Goal: Communication & Community: Answer question/provide support

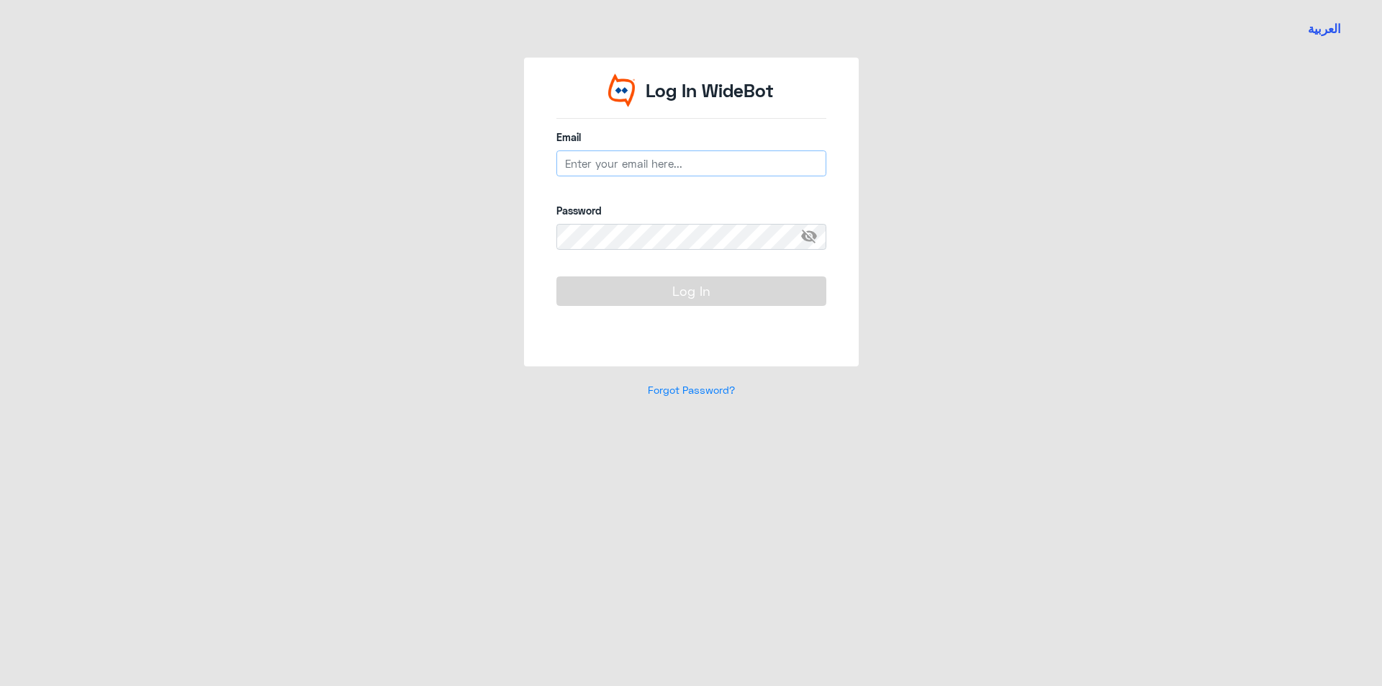
type input "[EMAIL_ADDRESS][DOMAIN_NAME]"
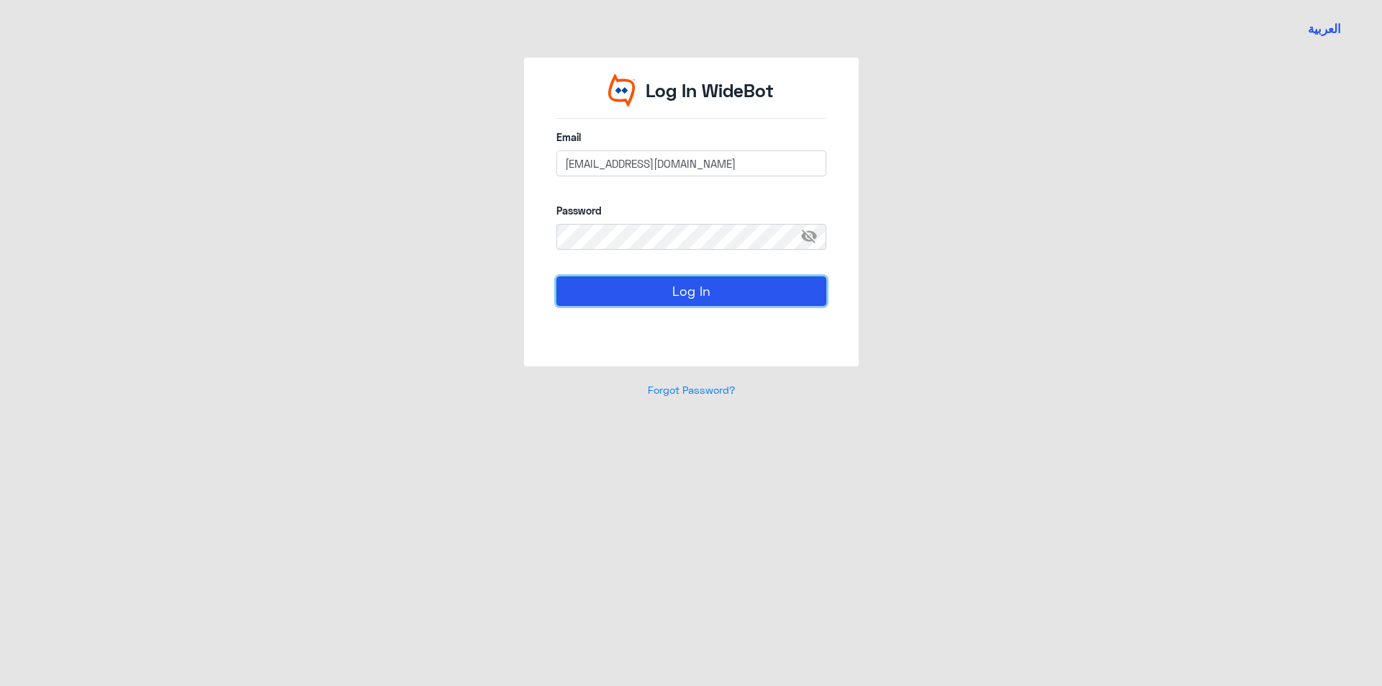
click at [722, 293] on button "Log In" at bounding box center [691, 290] width 270 height 29
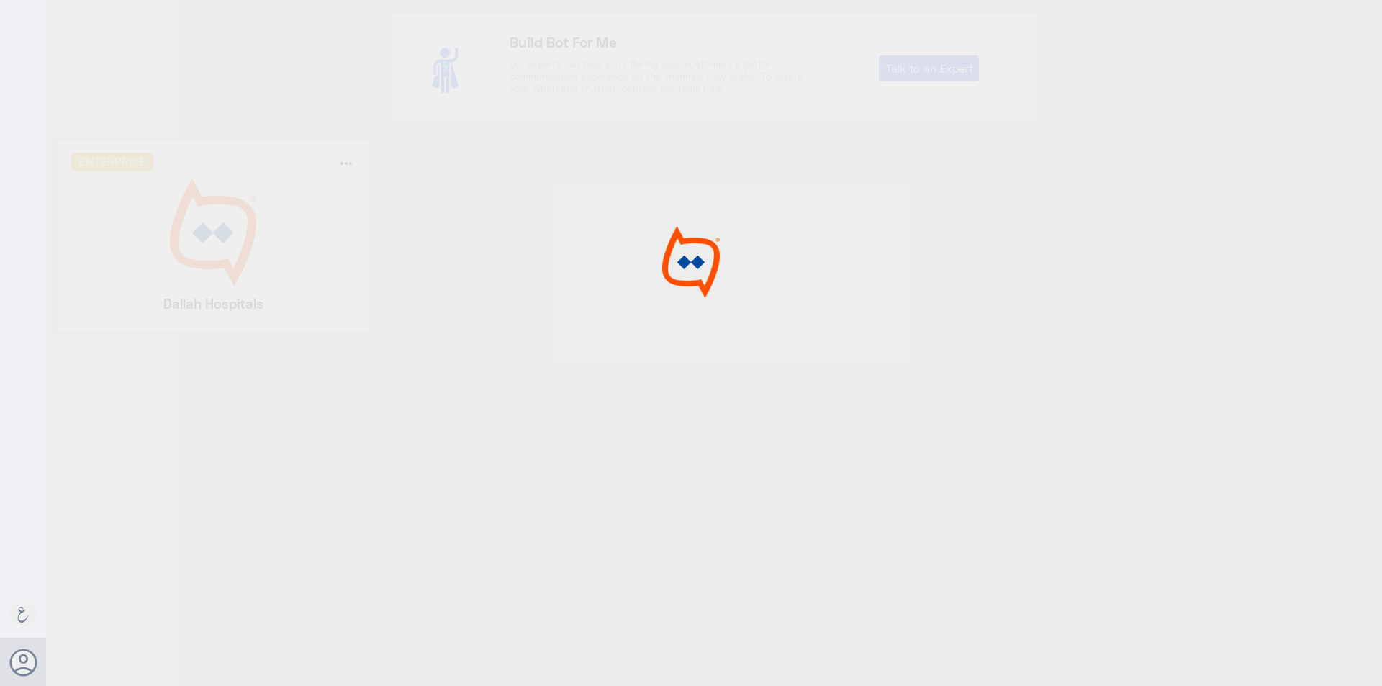
click at [289, 251] on div at bounding box center [691, 345] width 1382 height 690
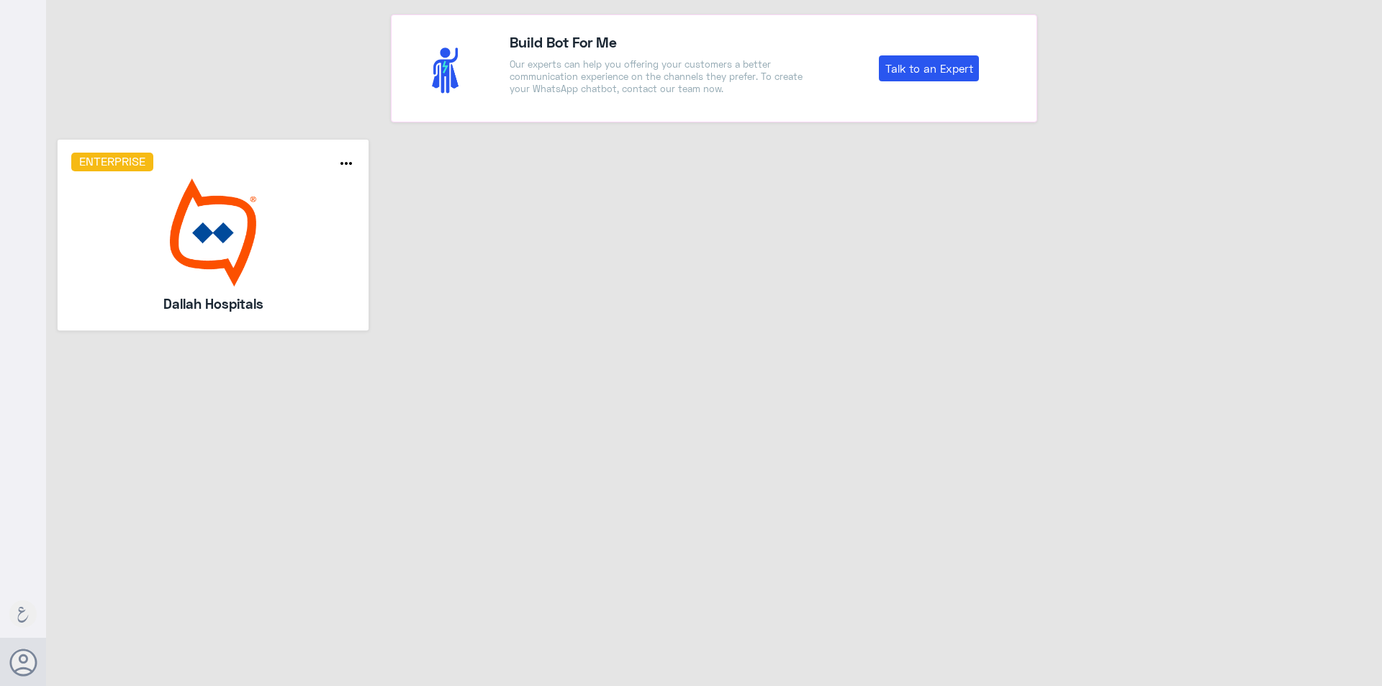
click at [292, 249] on img at bounding box center [213, 233] width 284 height 108
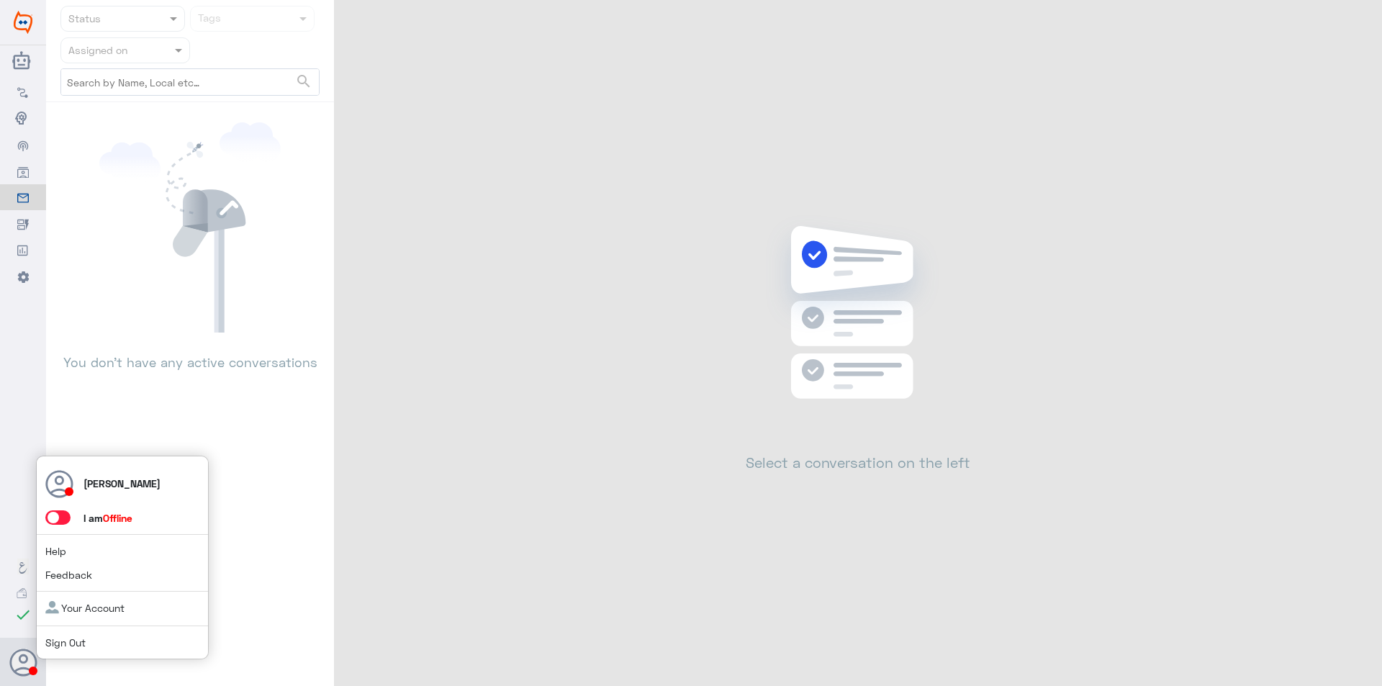
click at [63, 516] on span at bounding box center [57, 517] width 25 height 14
click at [0, 0] on input "checkbox" at bounding box center [0, 0] width 0 height 0
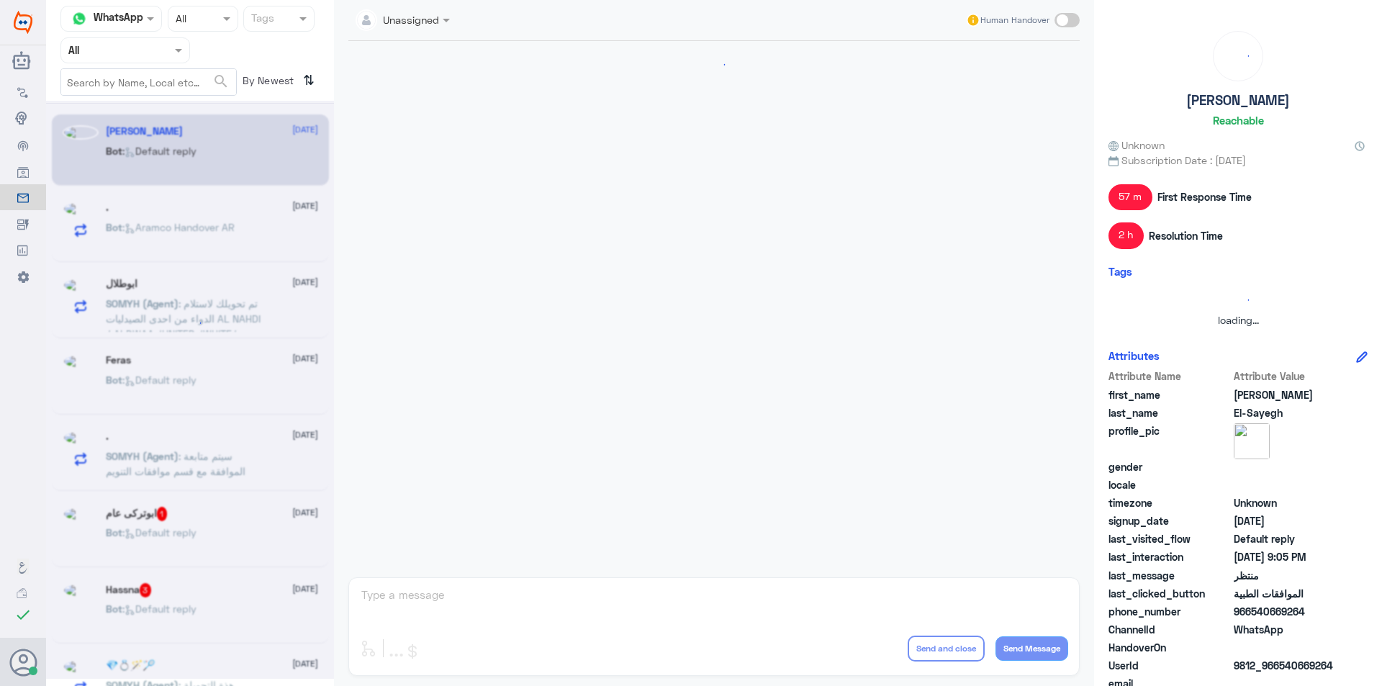
click at [122, 51] on input "text" at bounding box center [107, 50] width 79 height 17
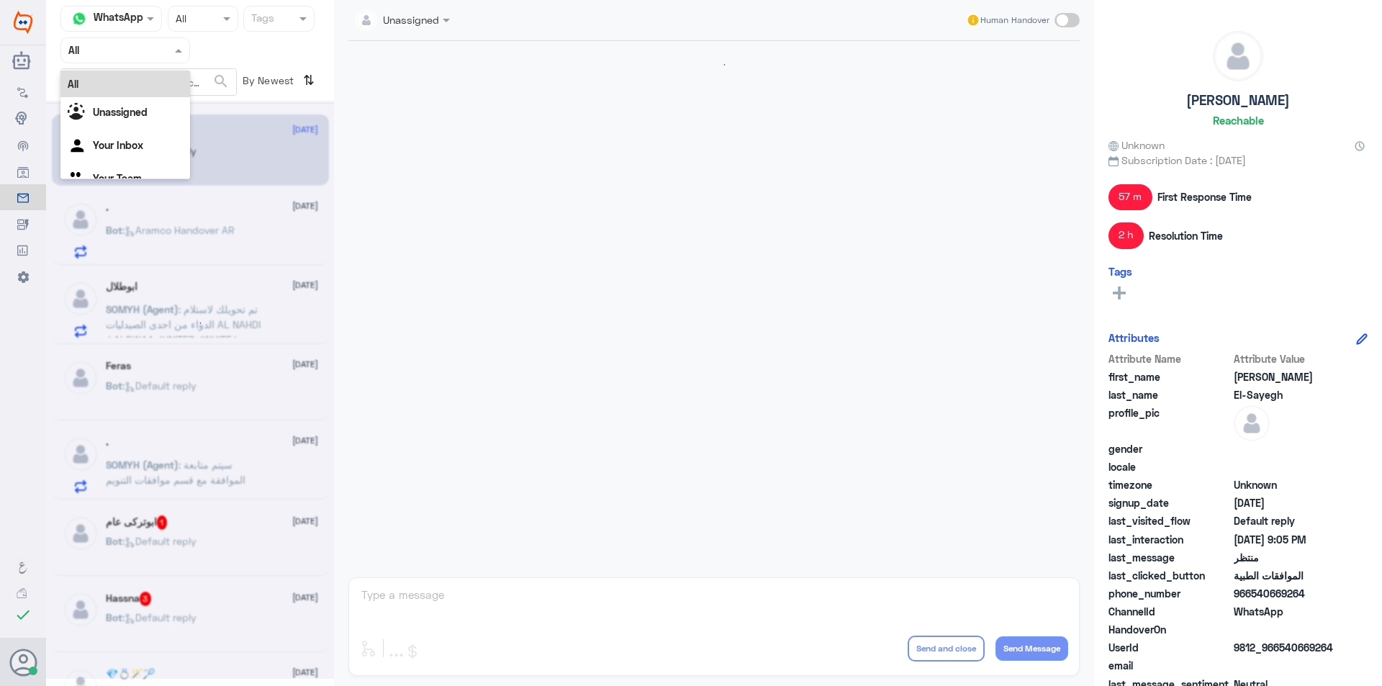
scroll to position [1445, 0]
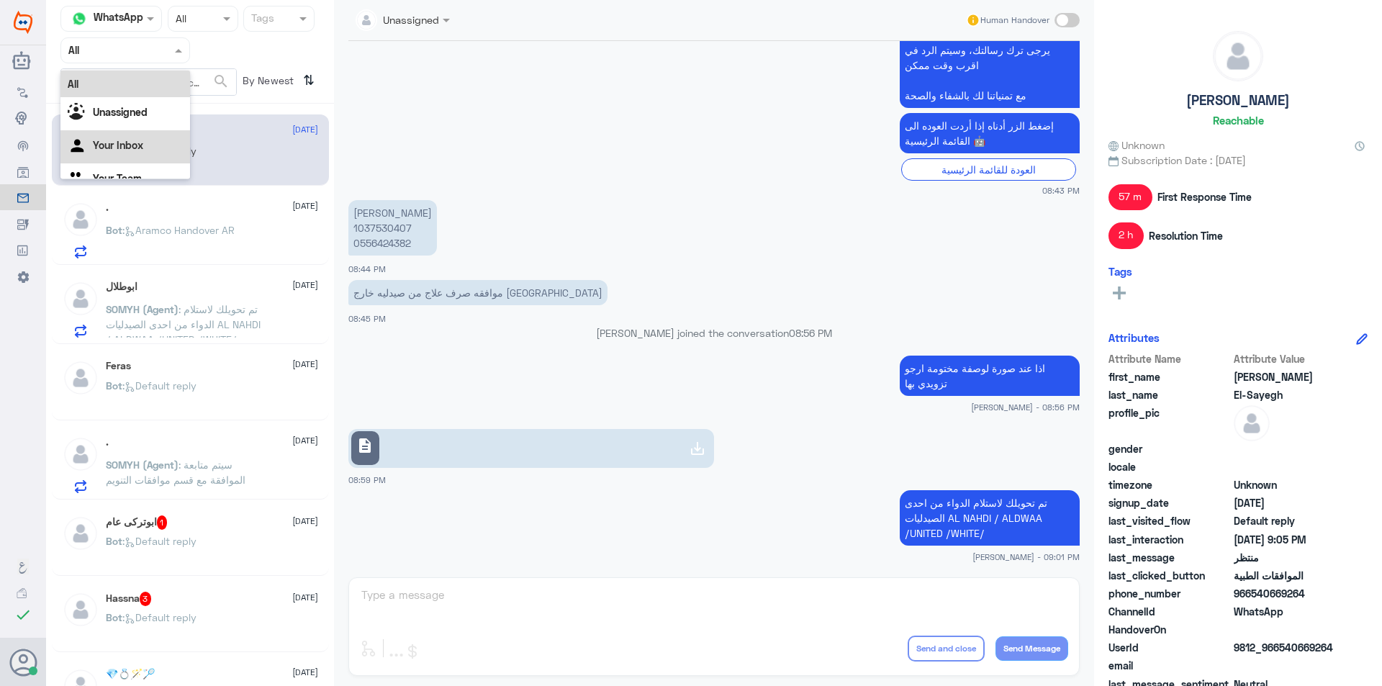
click at [164, 161] on div "Your Inbox" at bounding box center [125, 146] width 130 height 33
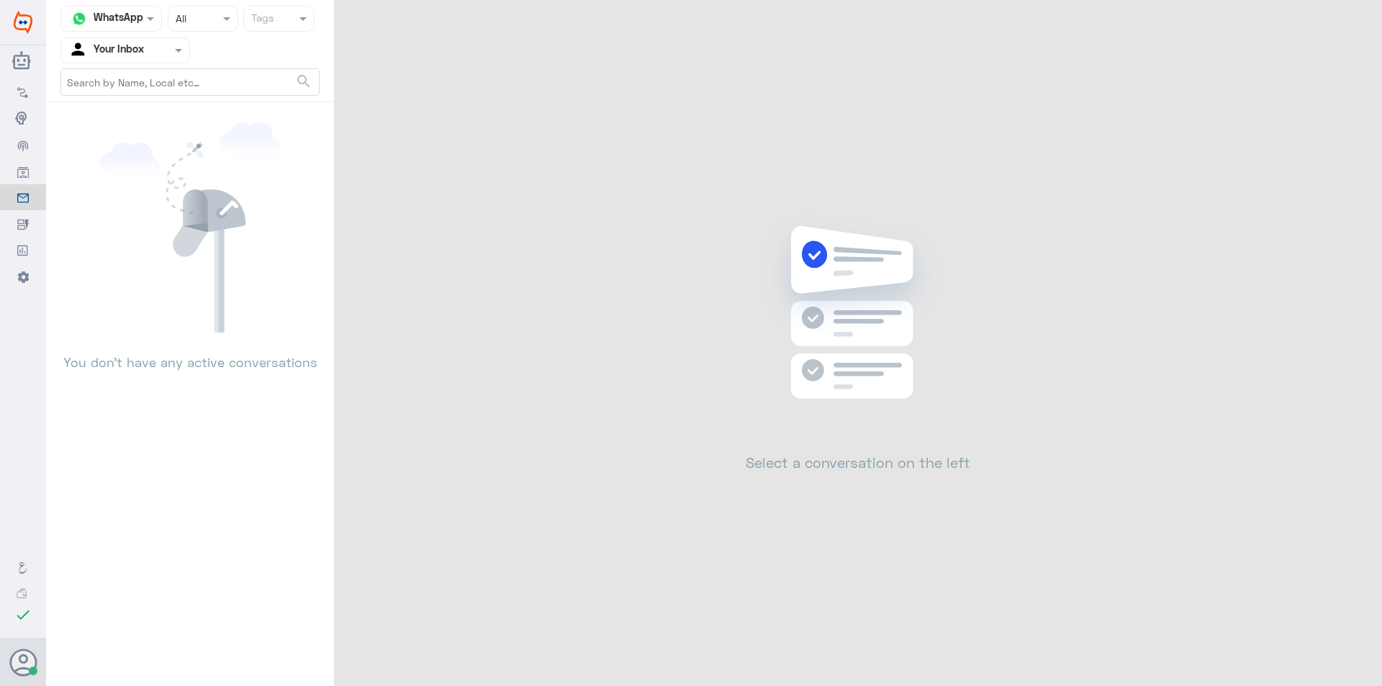
click at [163, 40] on div "Agent Filter Your Inbox" at bounding box center [116, 51] width 110 height 22
click at [155, 155] on div "Your Team" at bounding box center [125, 161] width 130 height 33
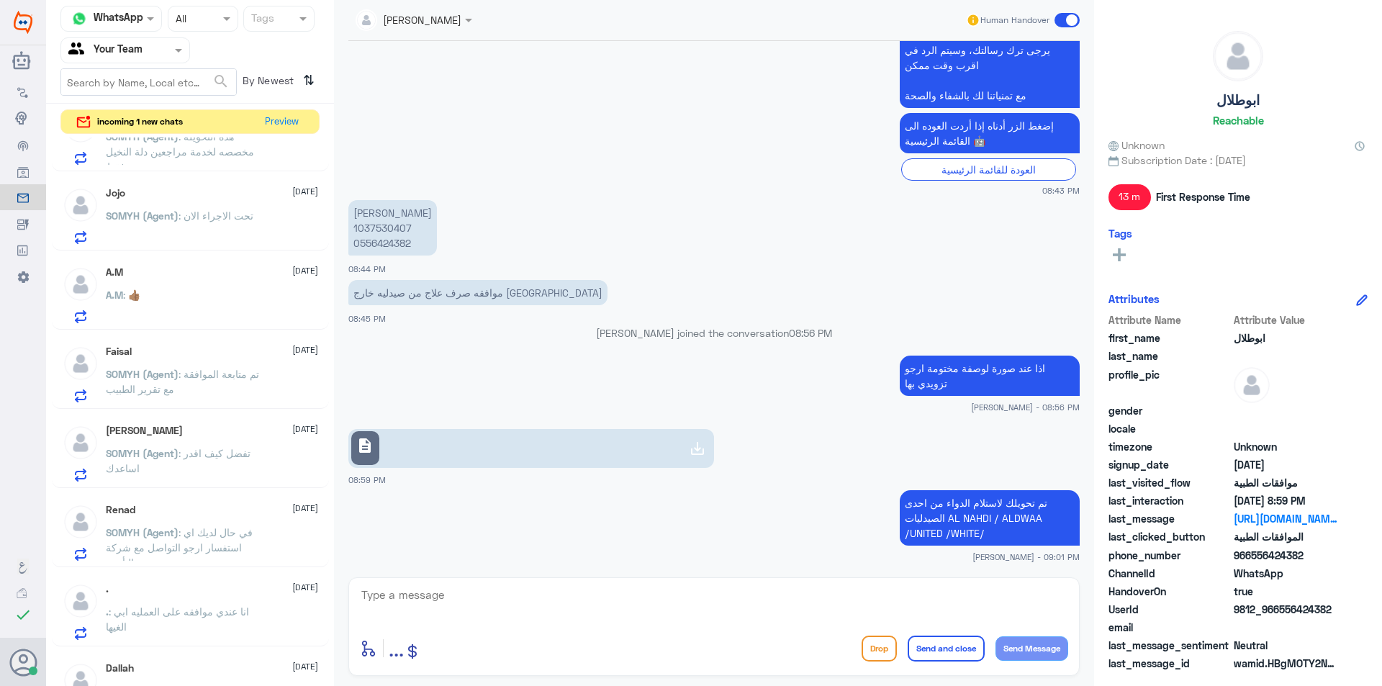
scroll to position [936, 0]
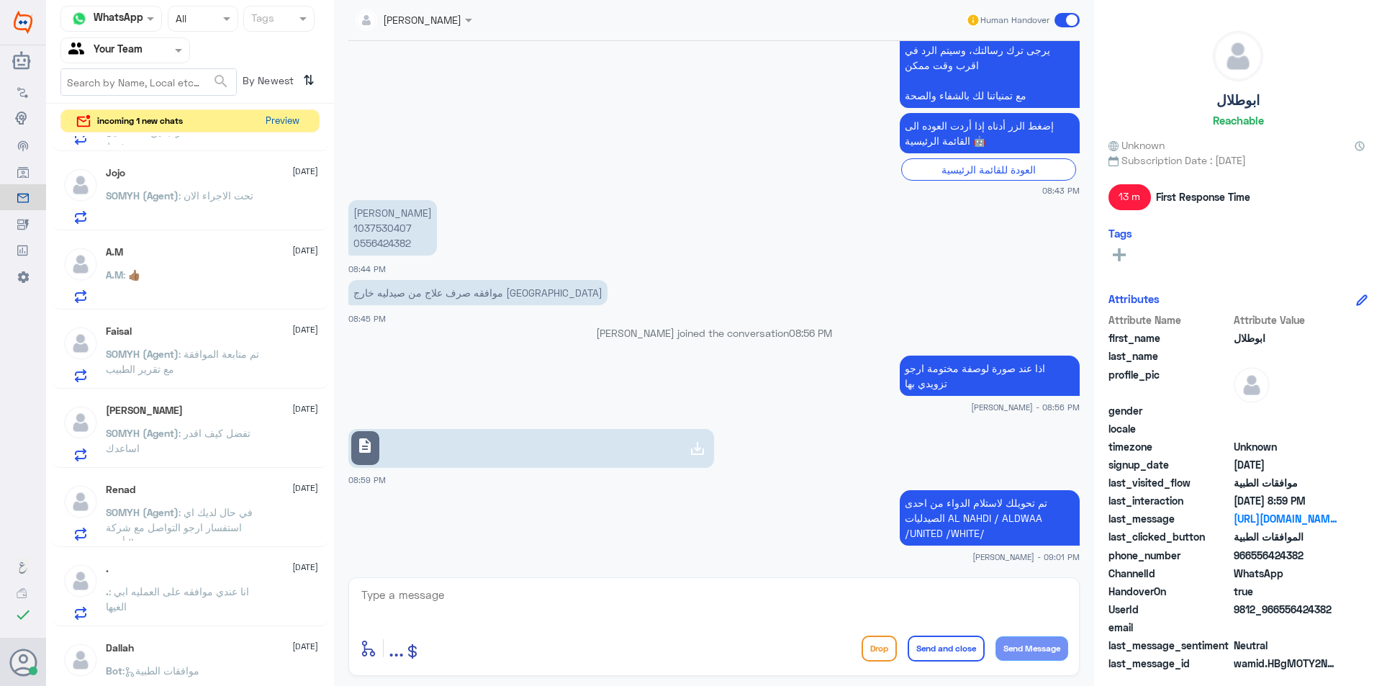
click at [268, 122] on button "Preview" at bounding box center [282, 121] width 45 height 22
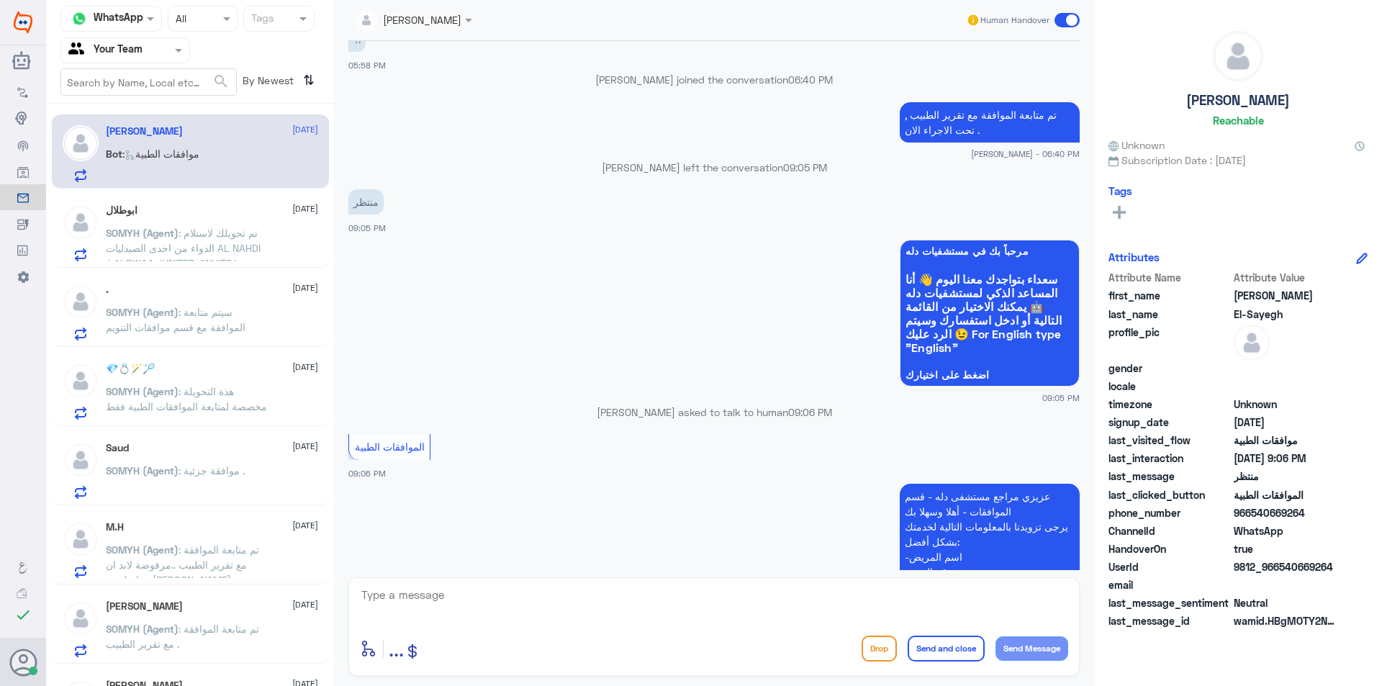
scroll to position [777, 0]
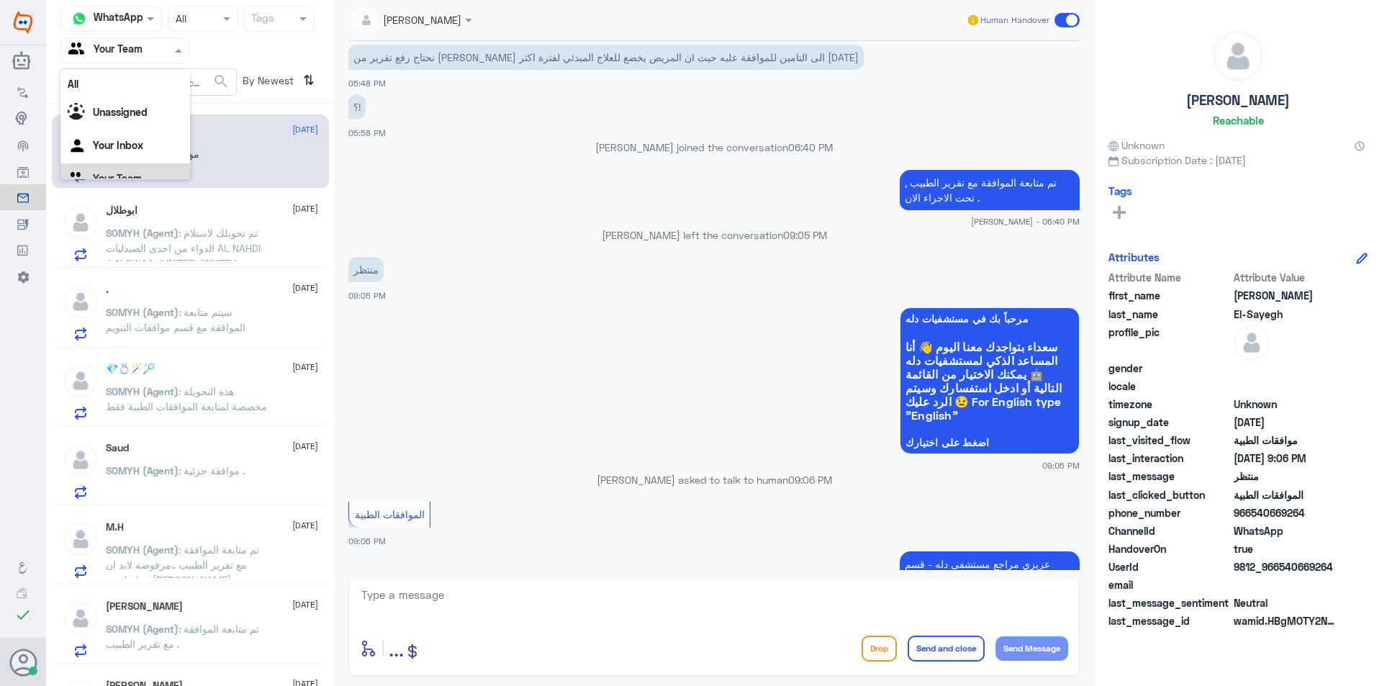
click at [158, 48] on div at bounding box center [125, 50] width 128 height 17
click at [161, 137] on div "Your Inbox" at bounding box center [125, 128] width 130 height 33
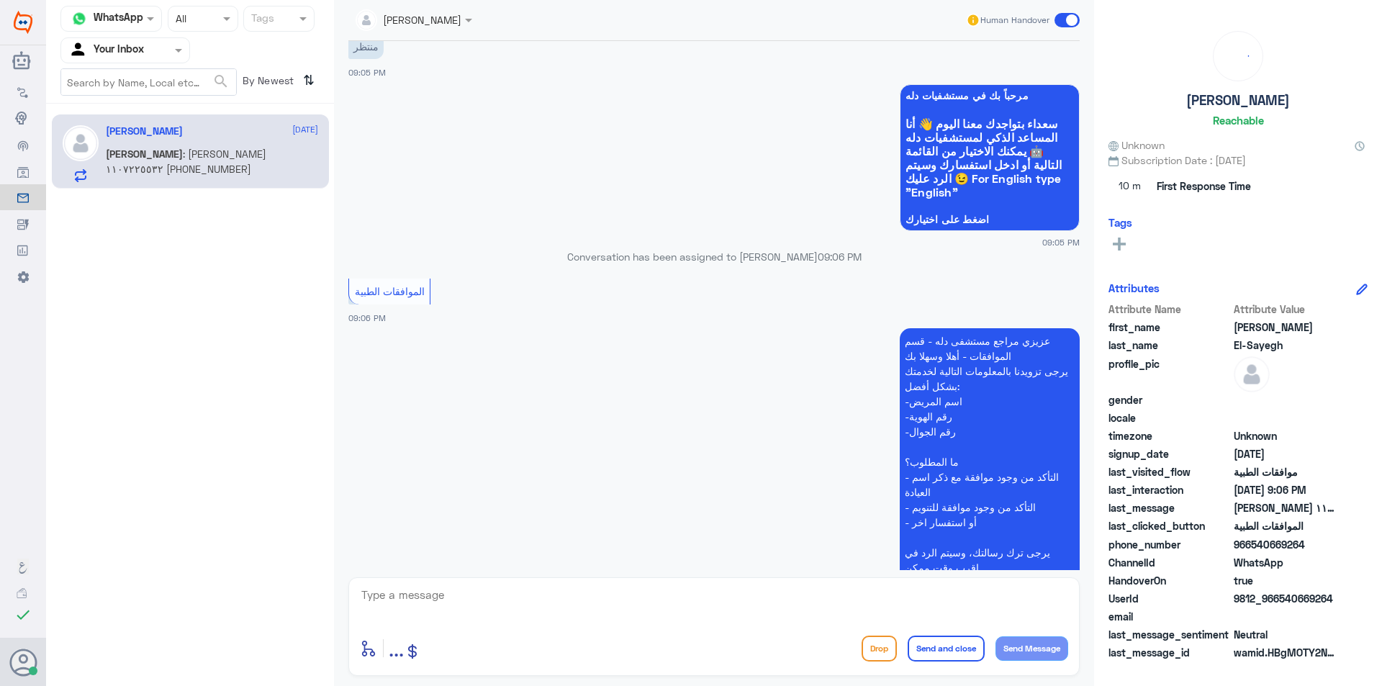
scroll to position [1217, 0]
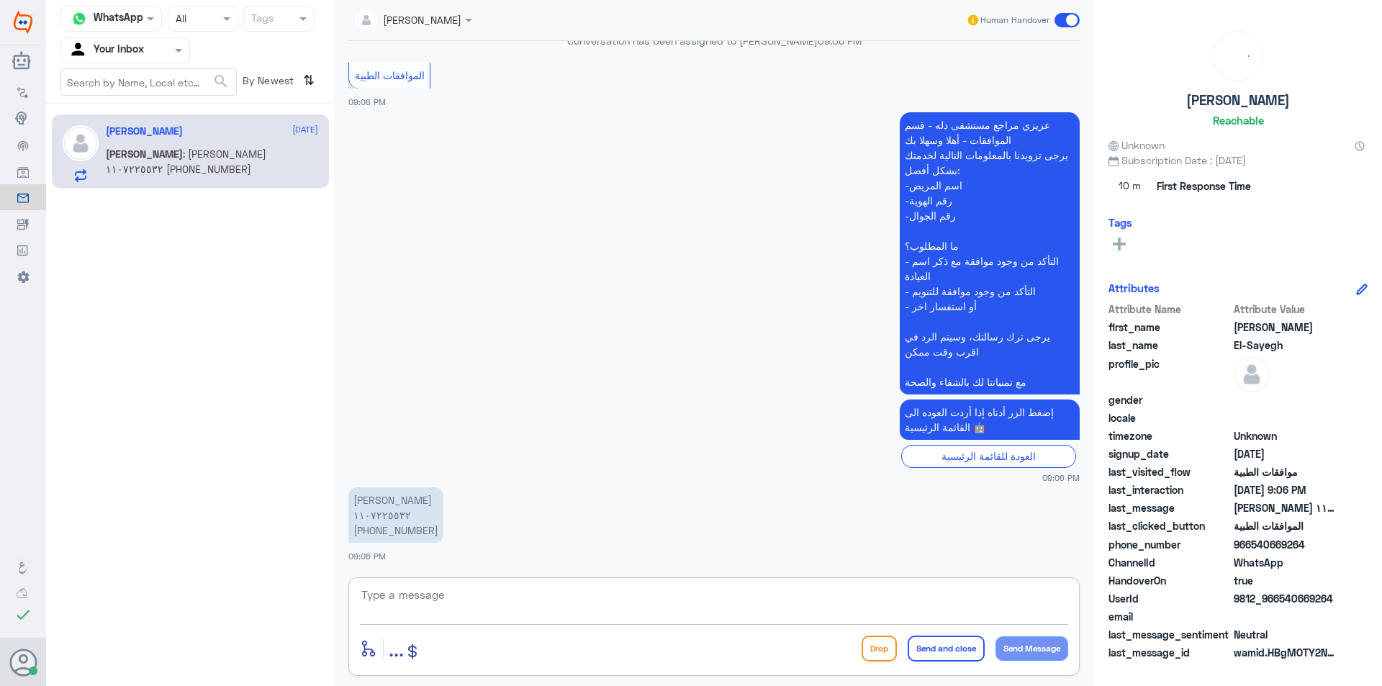
drag, startPoint x: 536, startPoint y: 590, endPoint x: 532, endPoint y: 600, distance: 11.0
click at [536, 592] on textarea at bounding box center [714, 602] width 708 height 35
type textarea "h"
type textarea "اهلا وسهلا"
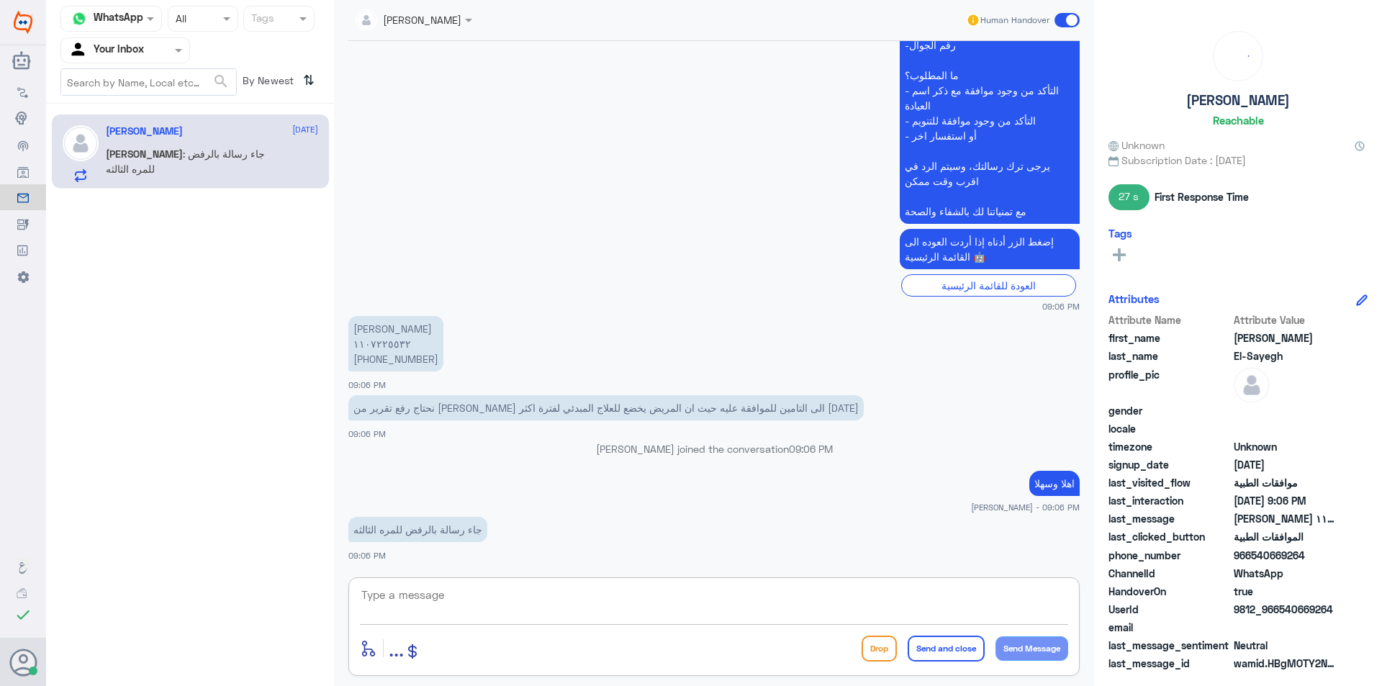
scroll to position [1391, 0]
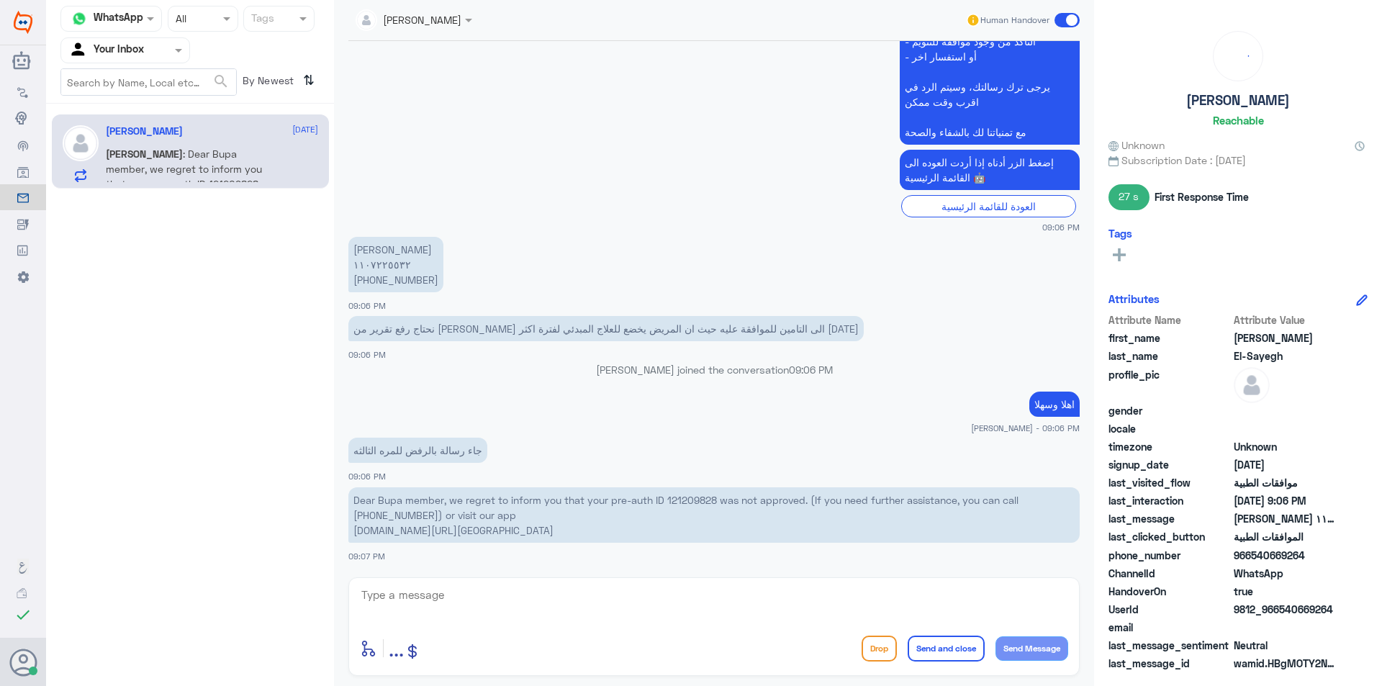
drag, startPoint x: 383, startPoint y: 280, endPoint x: 445, endPoint y: 278, distance: 61.9
click at [445, 278] on app-msgs-text "[PERSON_NAME] ١١٠٧٢٢٥٥٣٢ [PHONE_NUMBER]" at bounding box center [713, 265] width 731 height 57
copy p "50 441 0507"
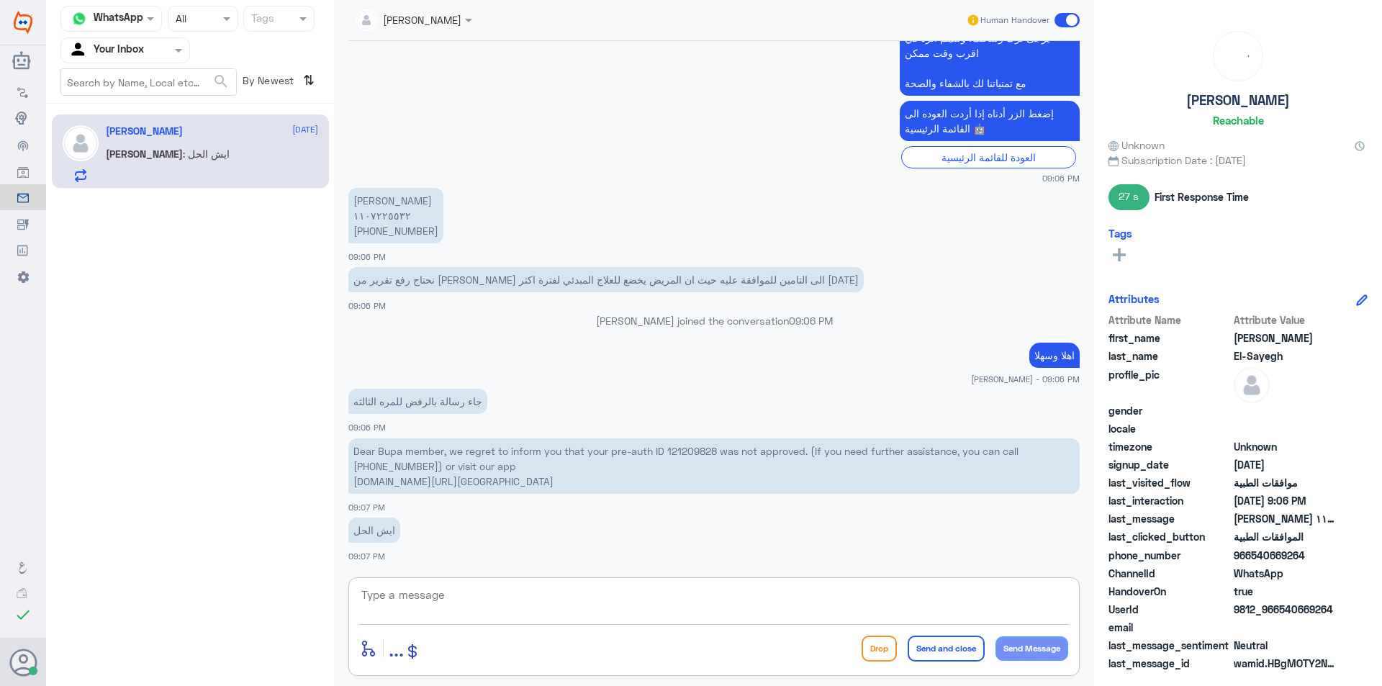
click at [432, 608] on textarea at bounding box center [714, 602] width 708 height 35
type textarea "طلبك الان تحت المعالجة"
click at [1016, 648] on button "Send Message" at bounding box center [1032, 648] width 73 height 24
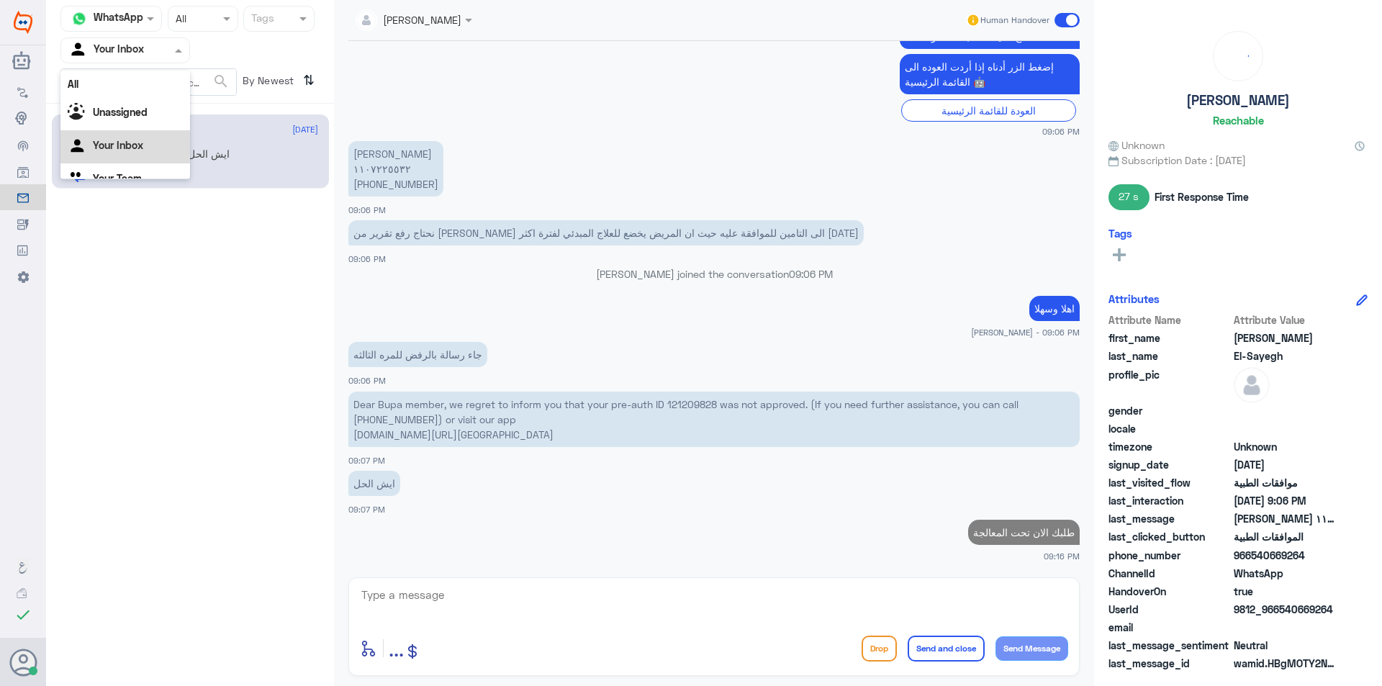
click at [128, 53] on input "text" at bounding box center [107, 50] width 79 height 17
click at [127, 153] on div "Your Team" at bounding box center [125, 161] width 130 height 33
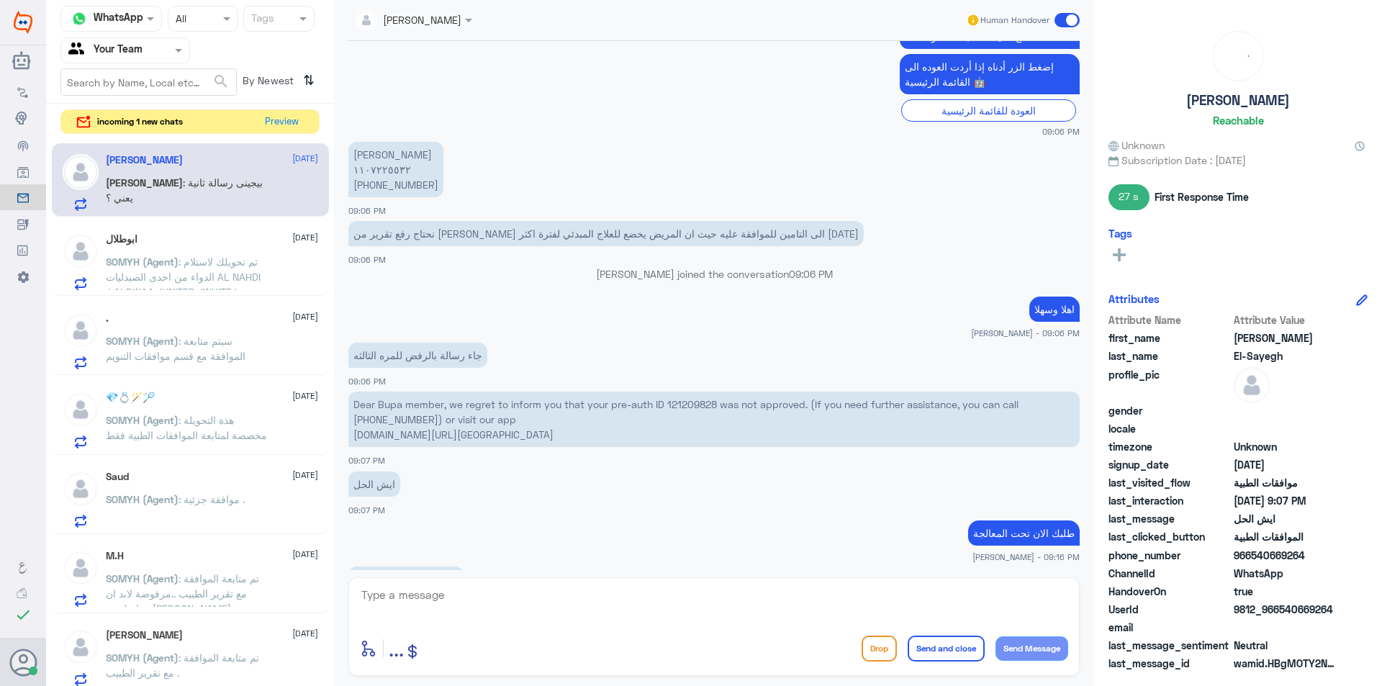
scroll to position [1317, 0]
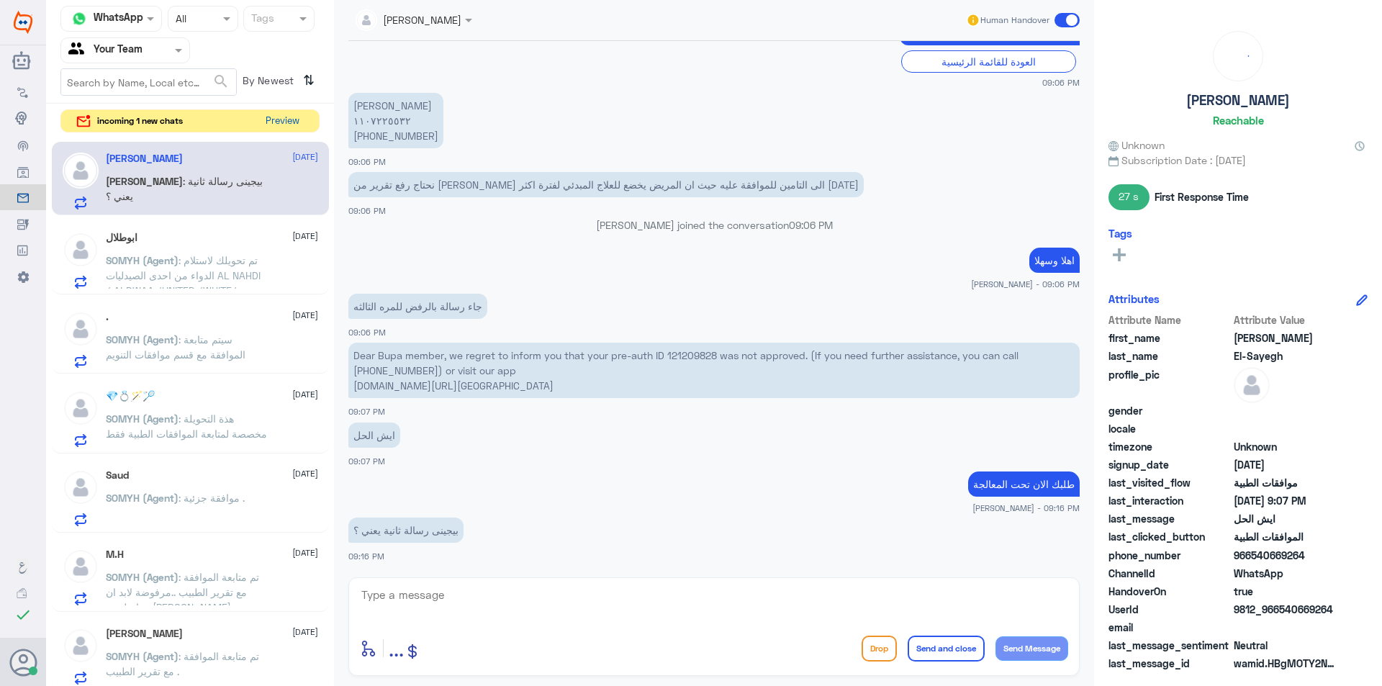
click at [289, 129] on button "Preview" at bounding box center [282, 121] width 45 height 22
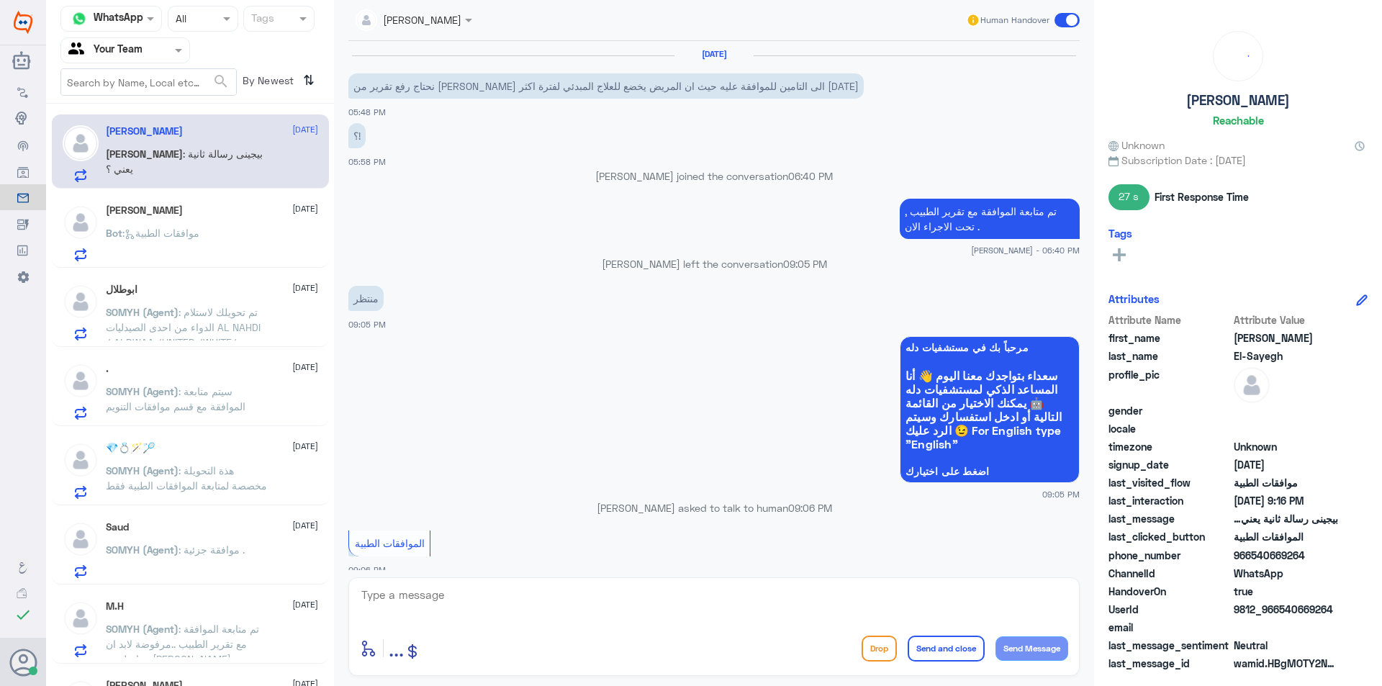
scroll to position [863, 0]
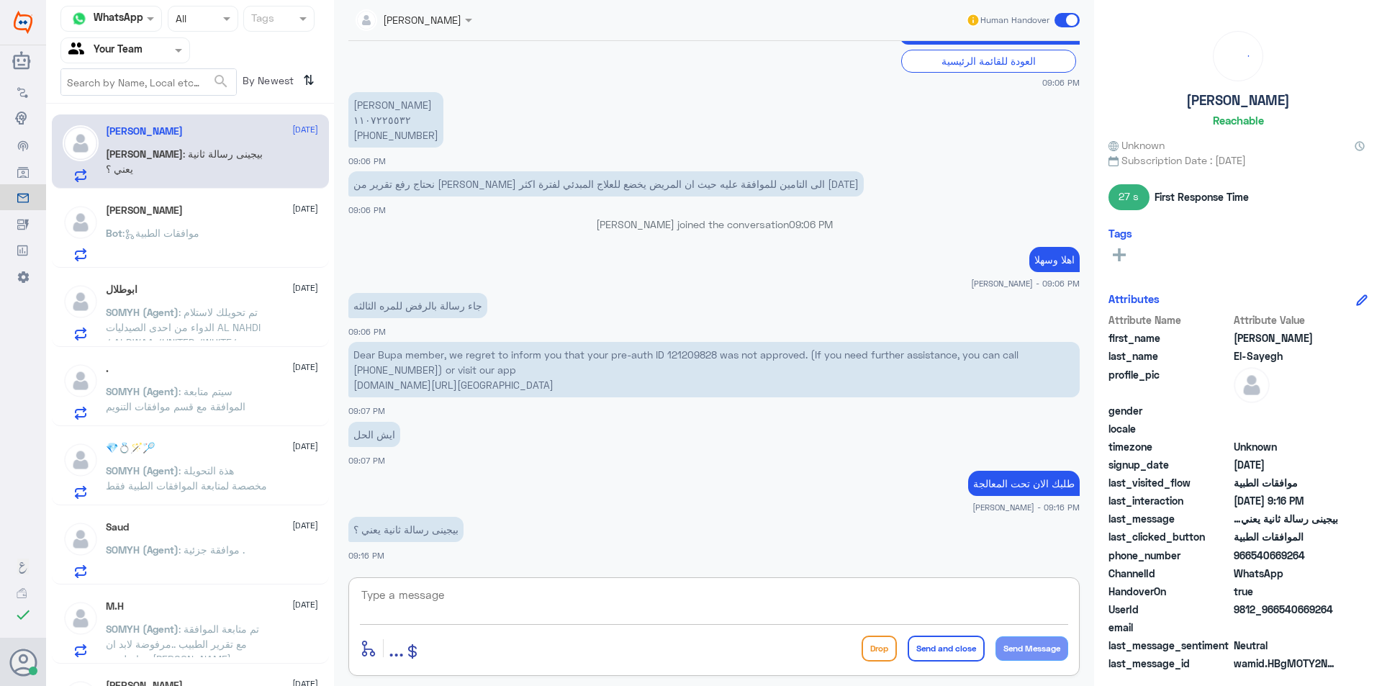
click at [446, 603] on textarea at bounding box center [714, 602] width 708 height 35
type textarea "مو ضروري رسالة تابع معي بعد عشر دقايق"
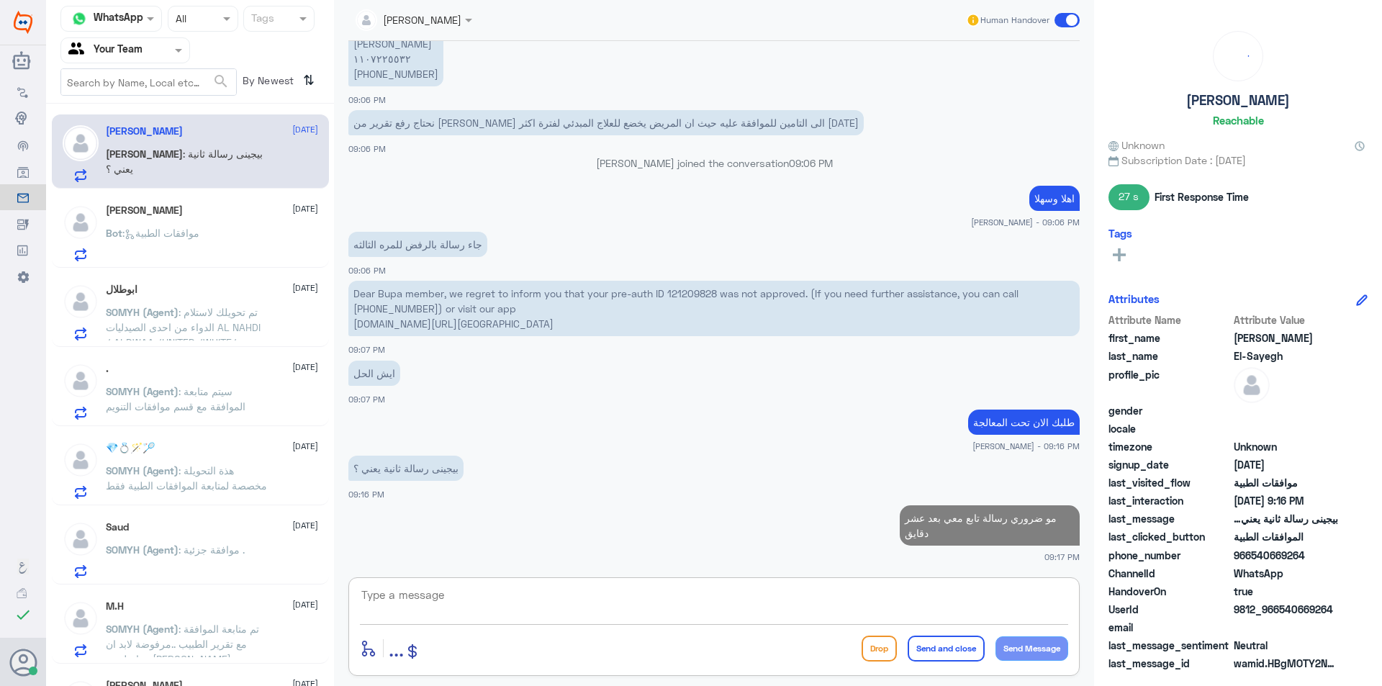
click at [804, 627] on div "enter flow name ... Drop Send and close Send Message" at bounding box center [713, 626] width 731 height 99
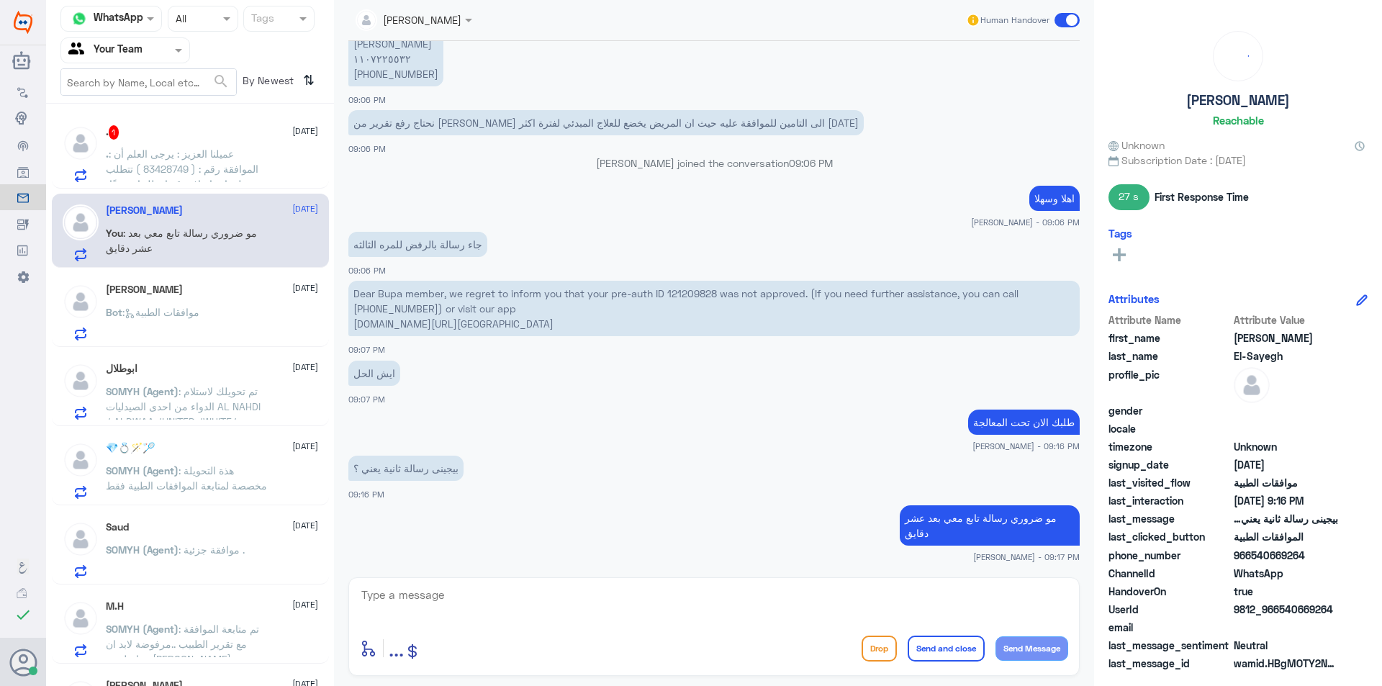
click at [218, 160] on span ": عميلنا العزيز : يرجى العلم أن الموافقة رقم : ( 83428749 ) تتطلب معلومات إضافي…" at bounding box center [187, 207] width 162 height 118
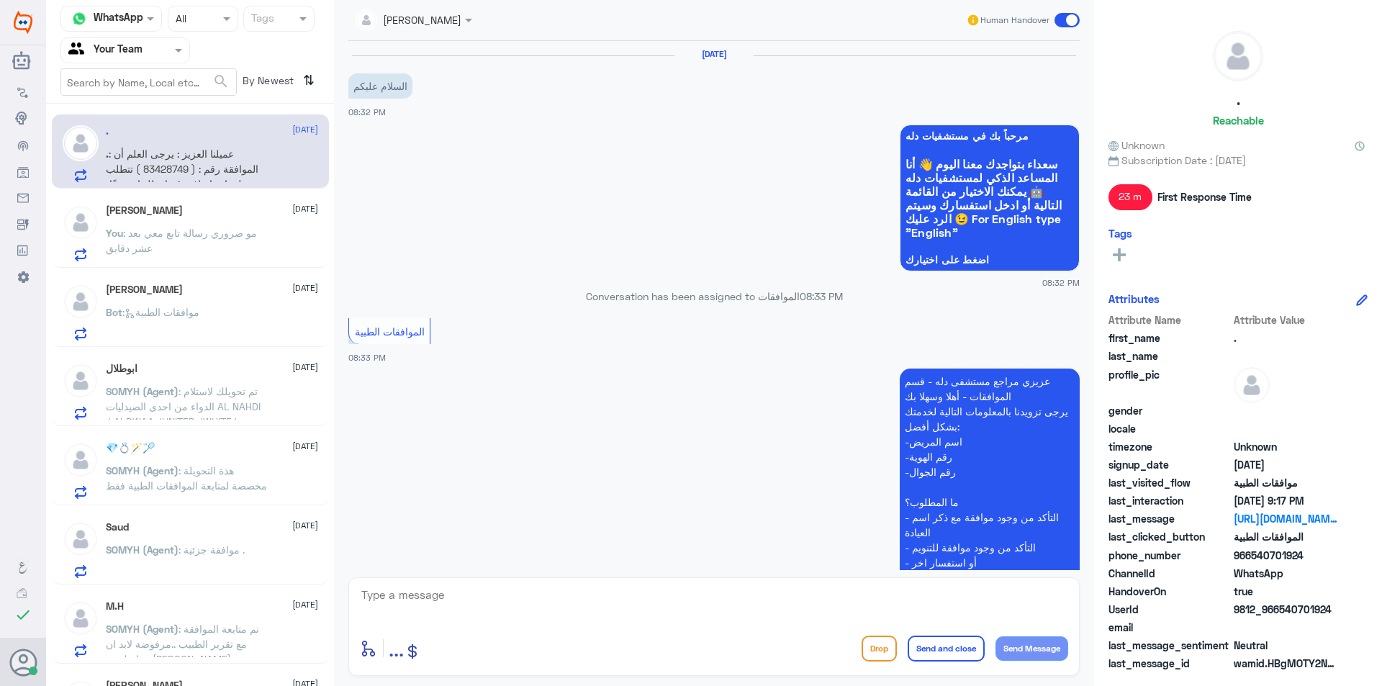
scroll to position [682, 0]
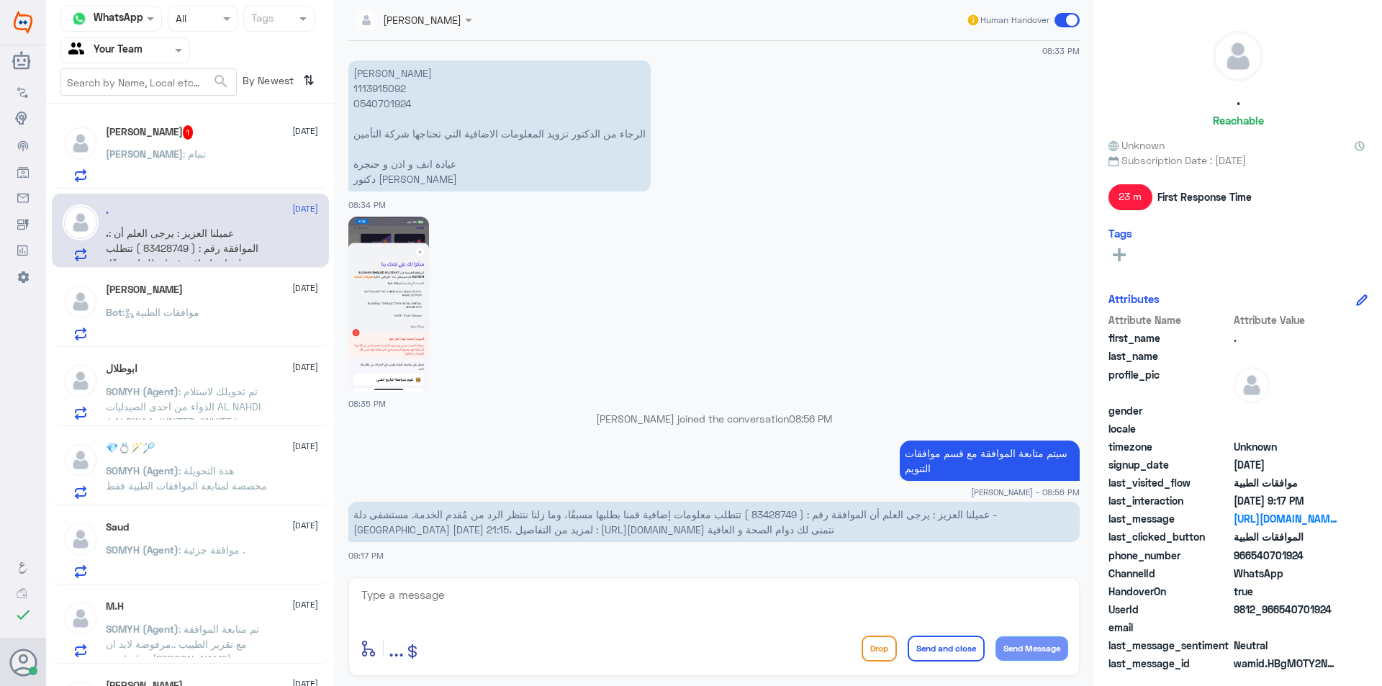
click at [180, 143] on div "[PERSON_NAME] 1 [DATE][PERSON_NAME][DEMOGRAPHIC_DATA] : تمام" at bounding box center [212, 153] width 212 height 57
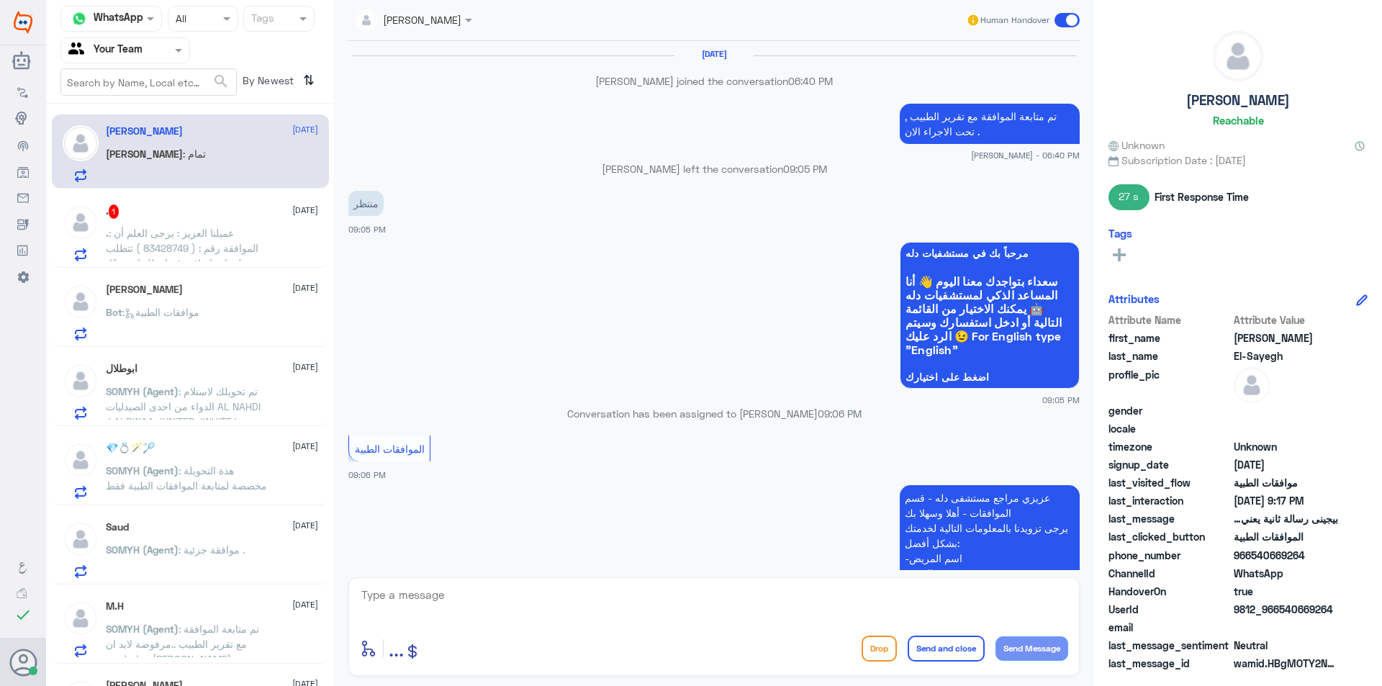
scroll to position [878, 0]
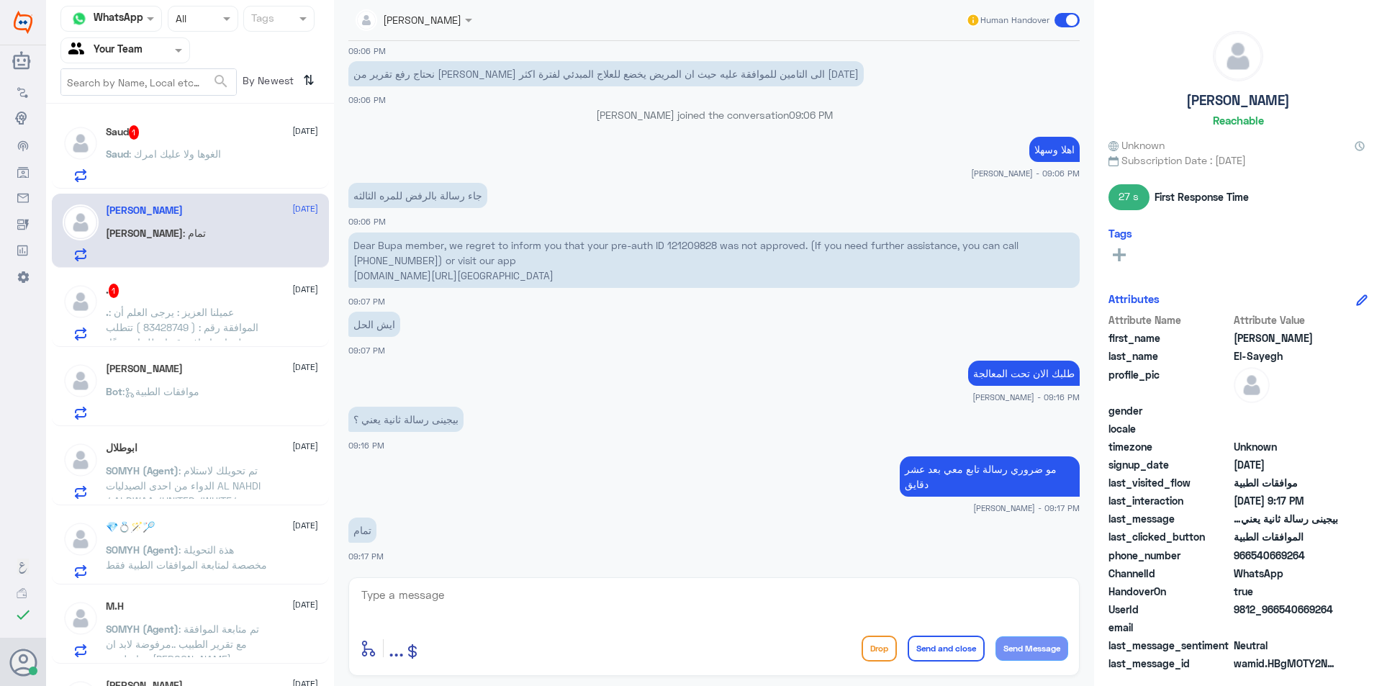
click at [181, 153] on span ": الغوها ولا عليك امرك" at bounding box center [175, 154] width 92 height 12
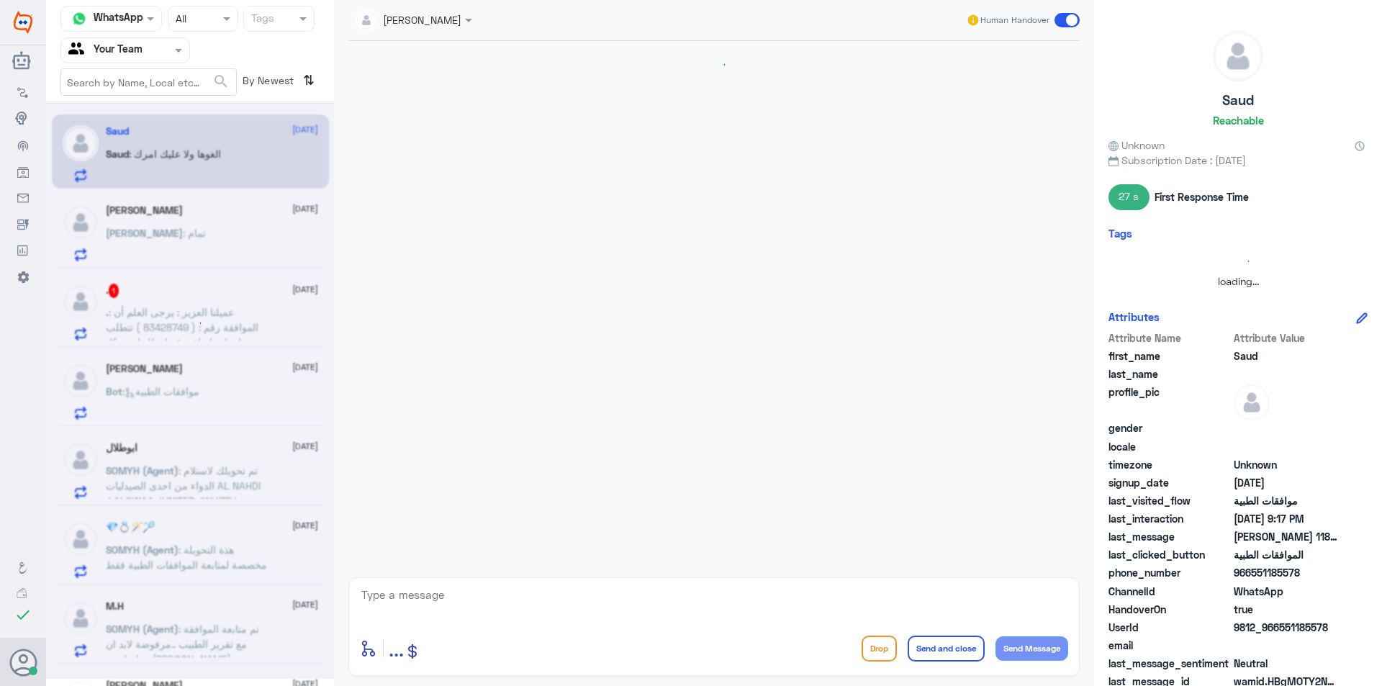
scroll to position [392, 0]
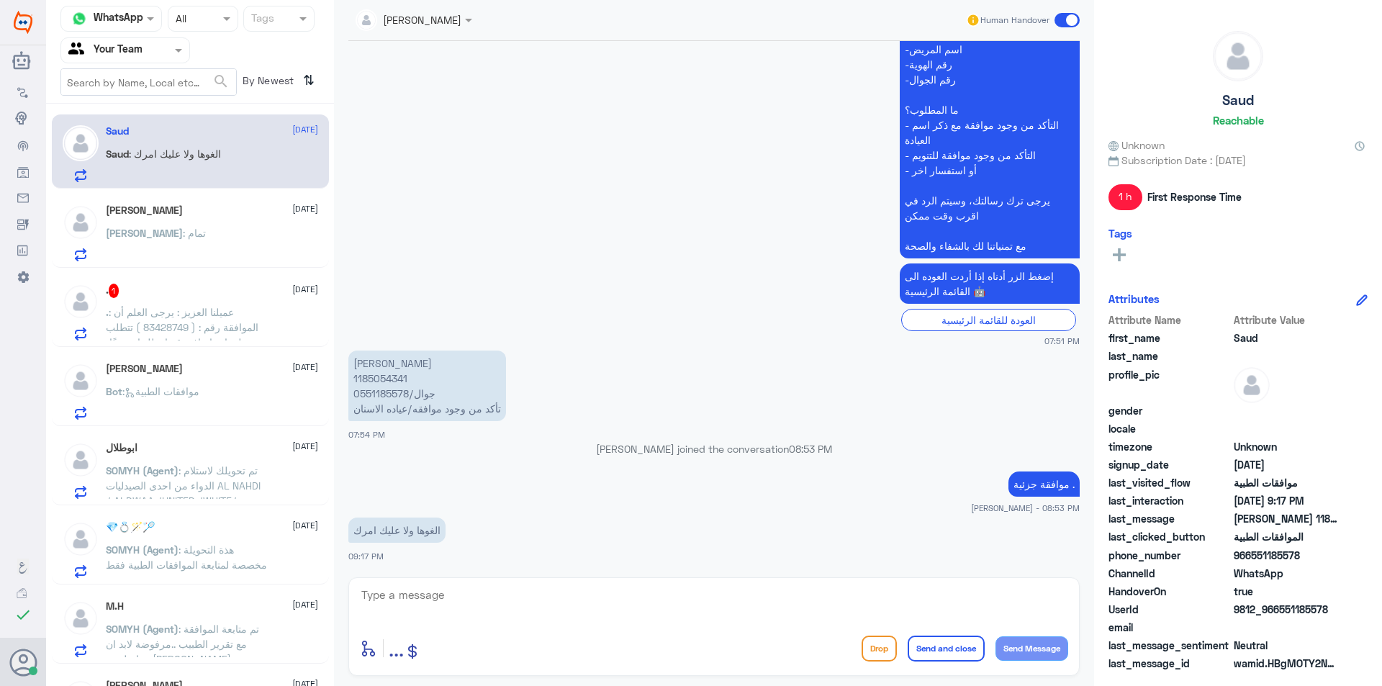
click at [268, 235] on div "[DEMOGRAPHIC_DATA] : تمام" at bounding box center [212, 245] width 212 height 32
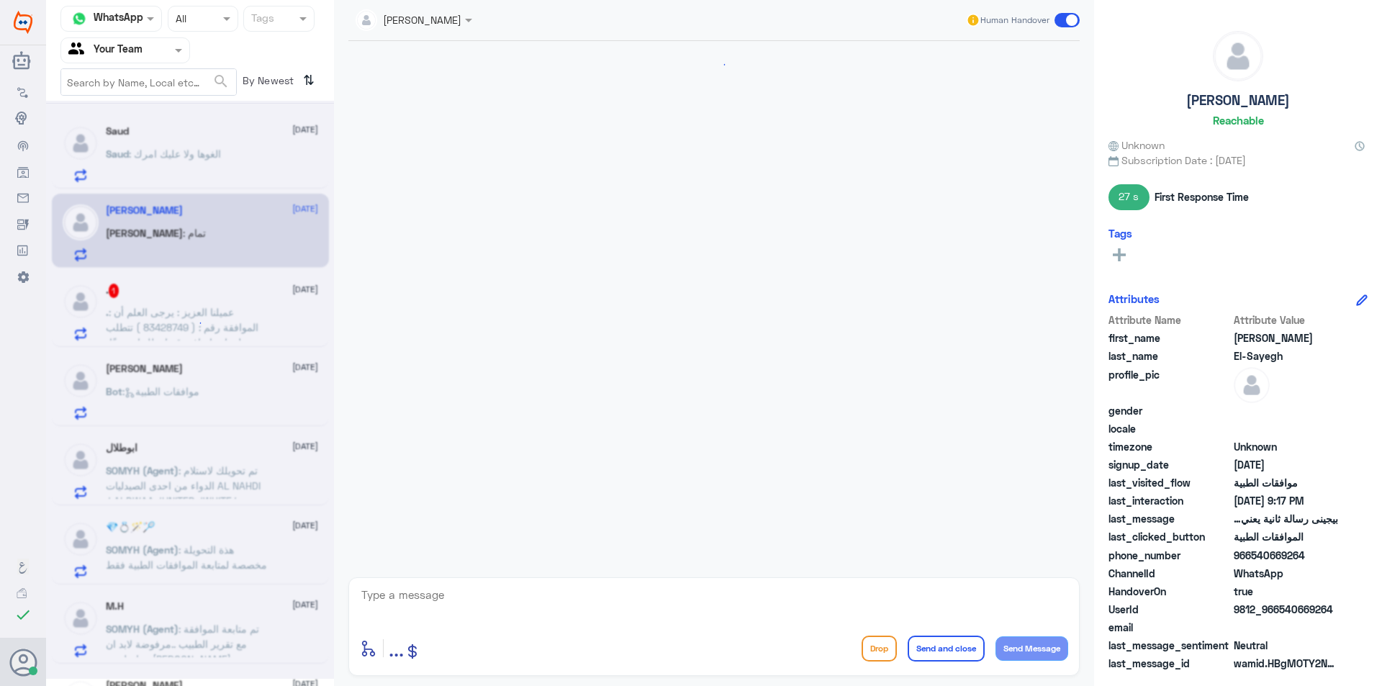
scroll to position [878, 0]
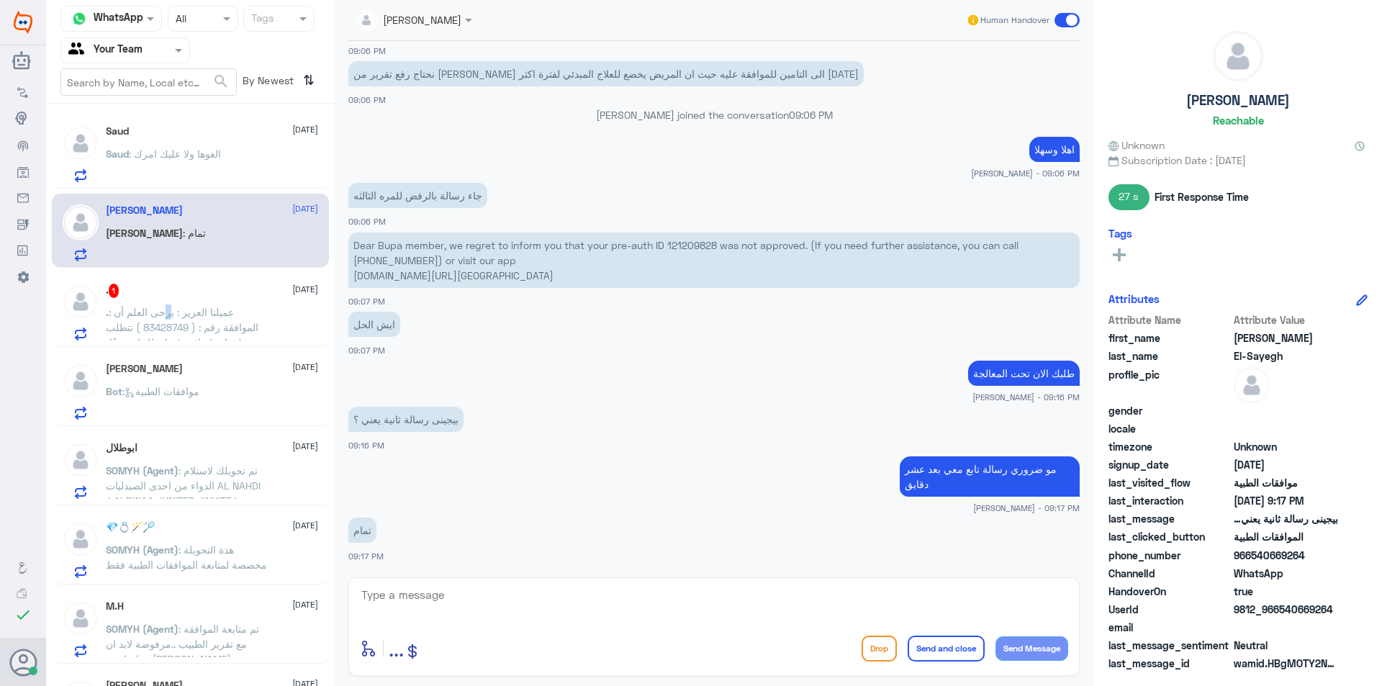
click at [168, 318] on span ": عميلنا العزيز : يرجى العلم أن الموافقة رقم : ( 83428749 ) تتطلب معلومات إضافي…" at bounding box center [187, 365] width 162 height 118
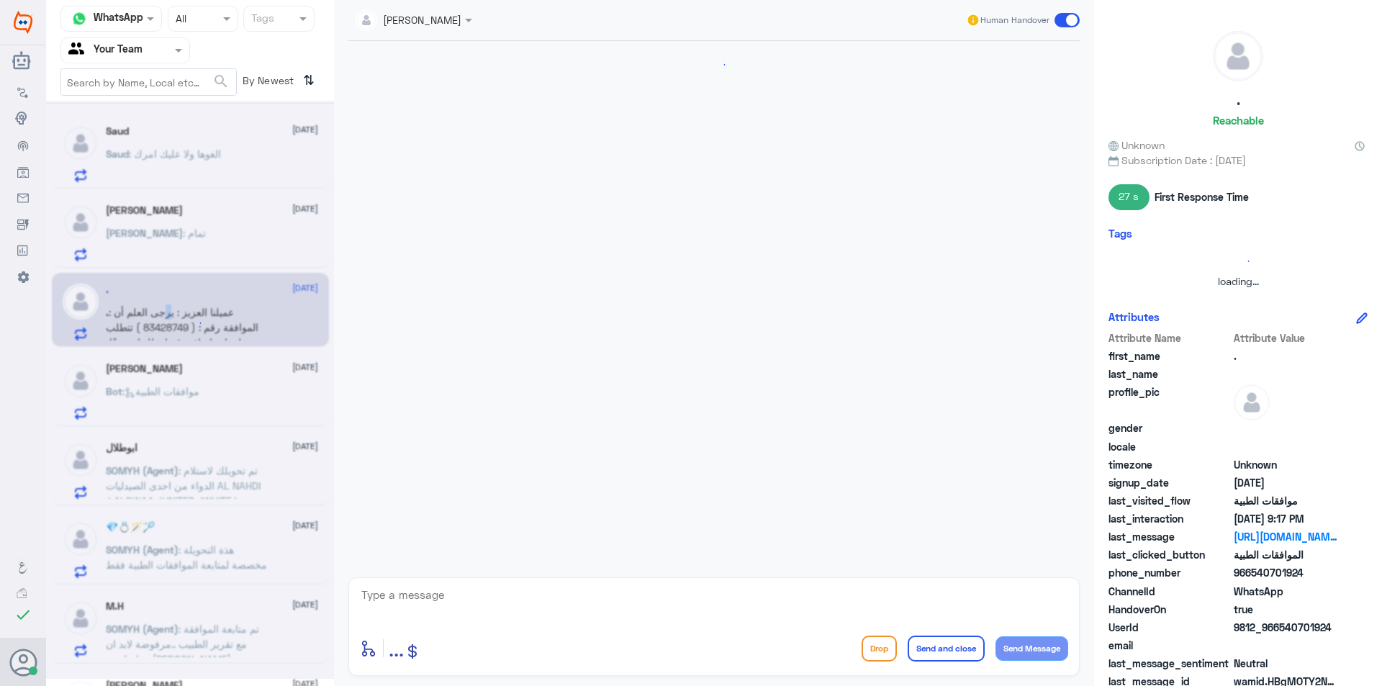
scroll to position [682, 0]
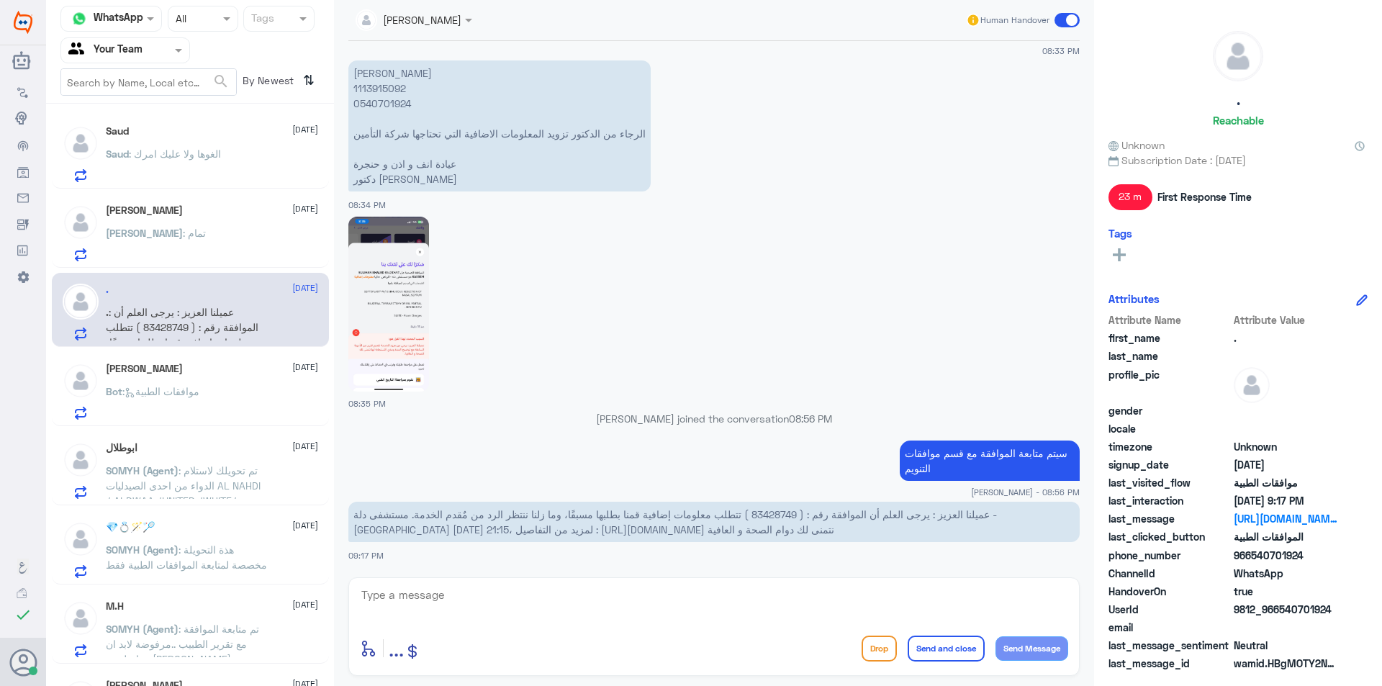
click at [183, 209] on h5 "[PERSON_NAME]" at bounding box center [144, 210] width 77 height 12
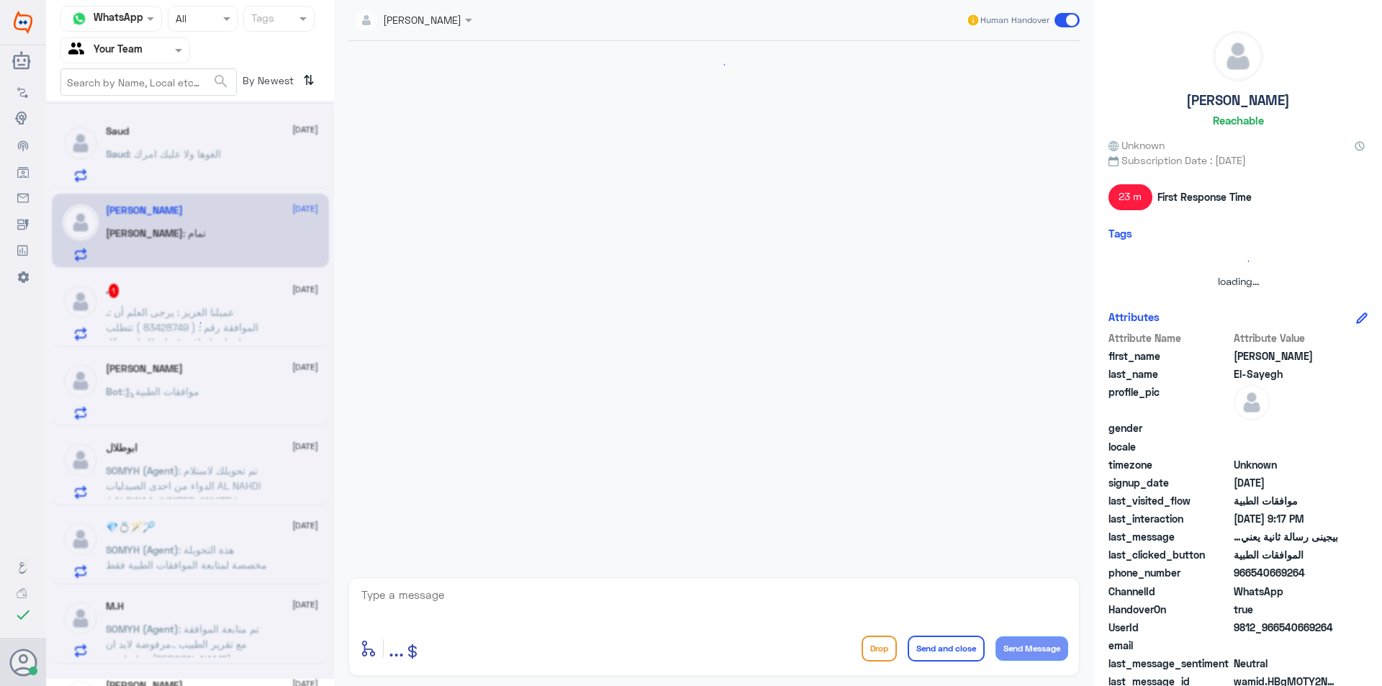
scroll to position [878, 0]
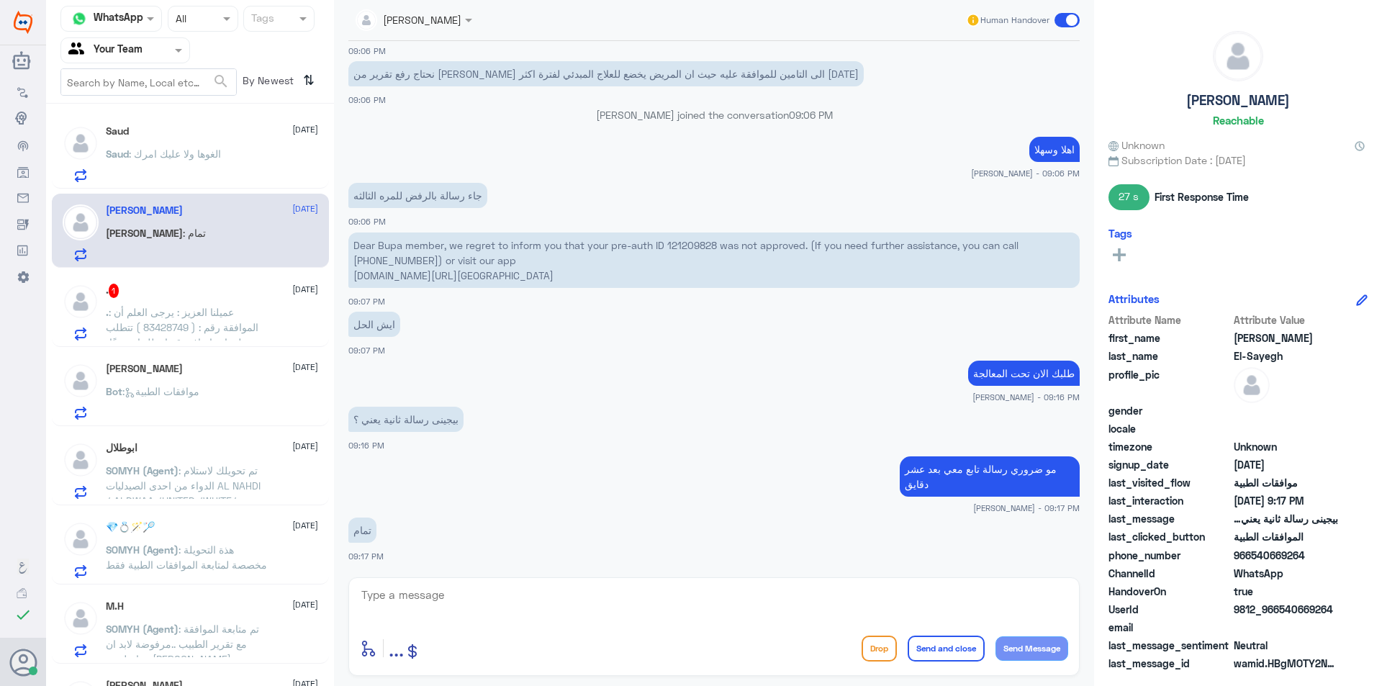
click at [239, 158] on div "Saud : الغوها ولا عليك امرك" at bounding box center [212, 166] width 212 height 32
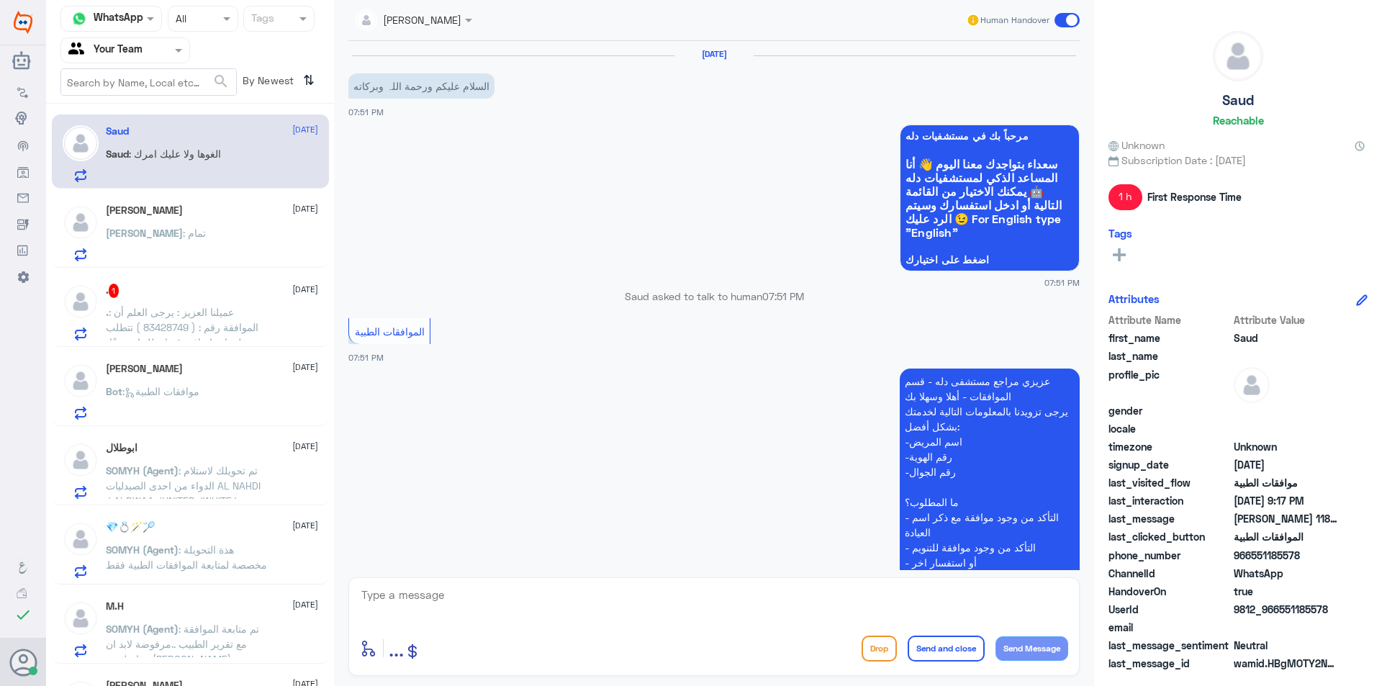
click at [258, 231] on div "[DEMOGRAPHIC_DATA] : تمام" at bounding box center [212, 245] width 212 height 32
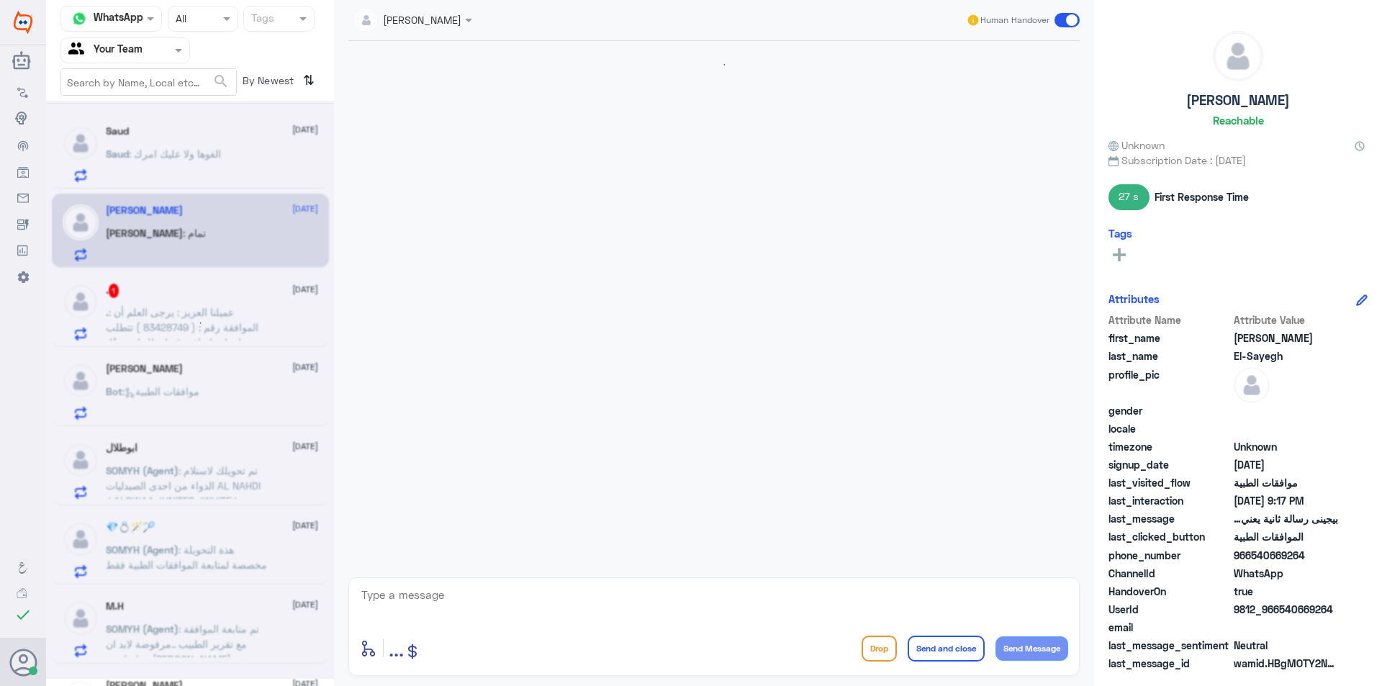
scroll to position [878, 0]
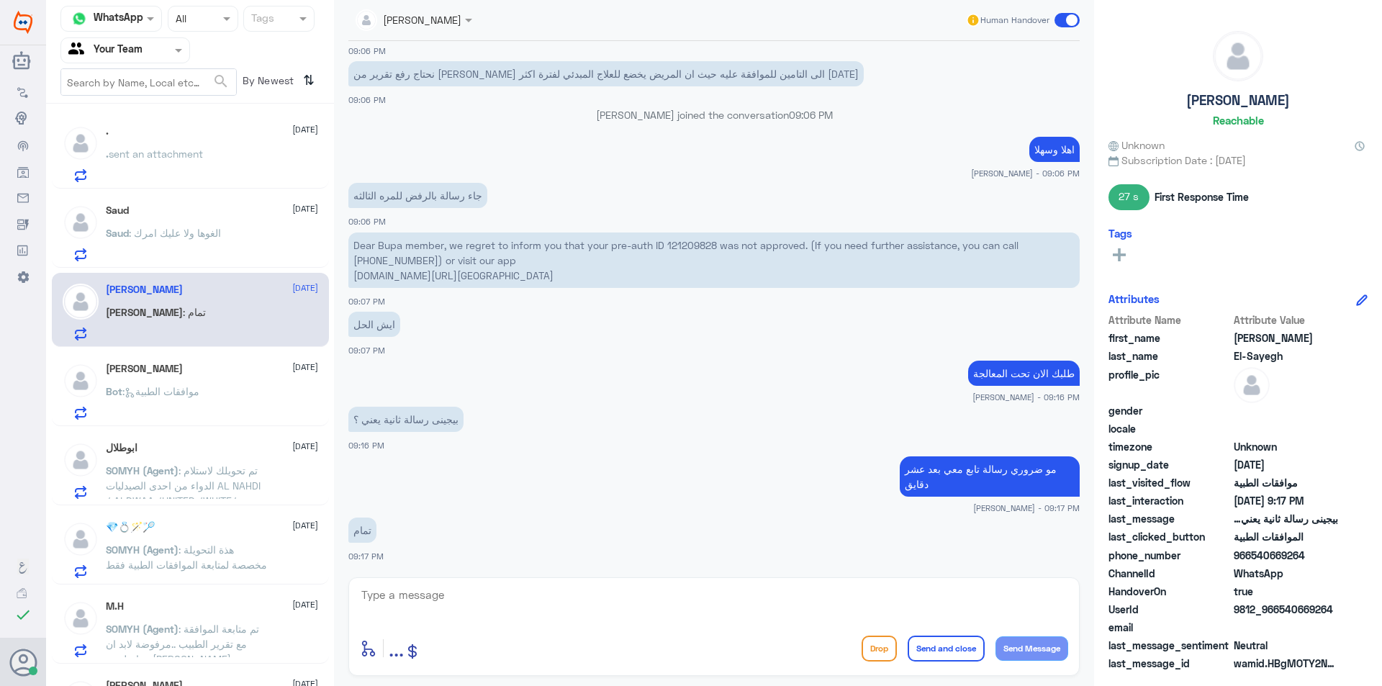
click at [790, 79] on p "نحتاج رفع تقرير من [PERSON_NAME] الى التامين للموافقة عليه حيث ان المريض يخضع ل…" at bounding box center [605, 73] width 515 height 25
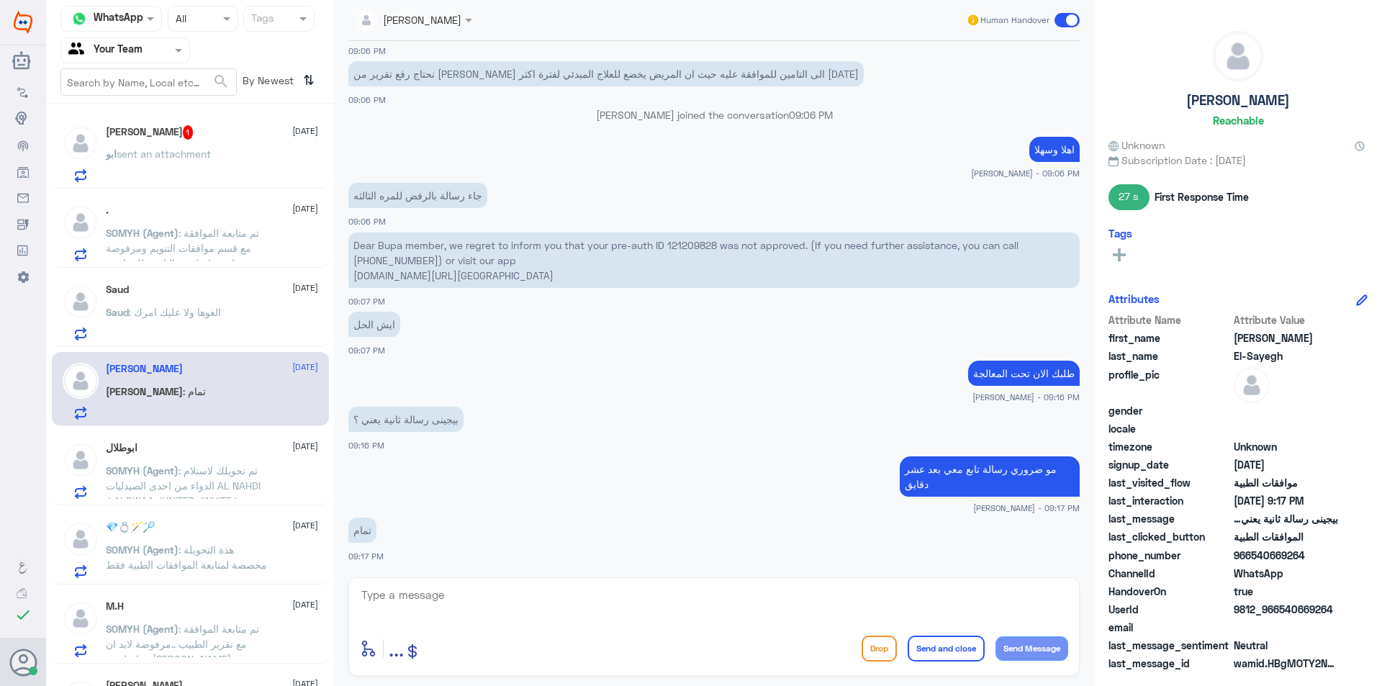
click at [201, 161] on p "ابو sent an attachment" at bounding box center [158, 164] width 105 height 36
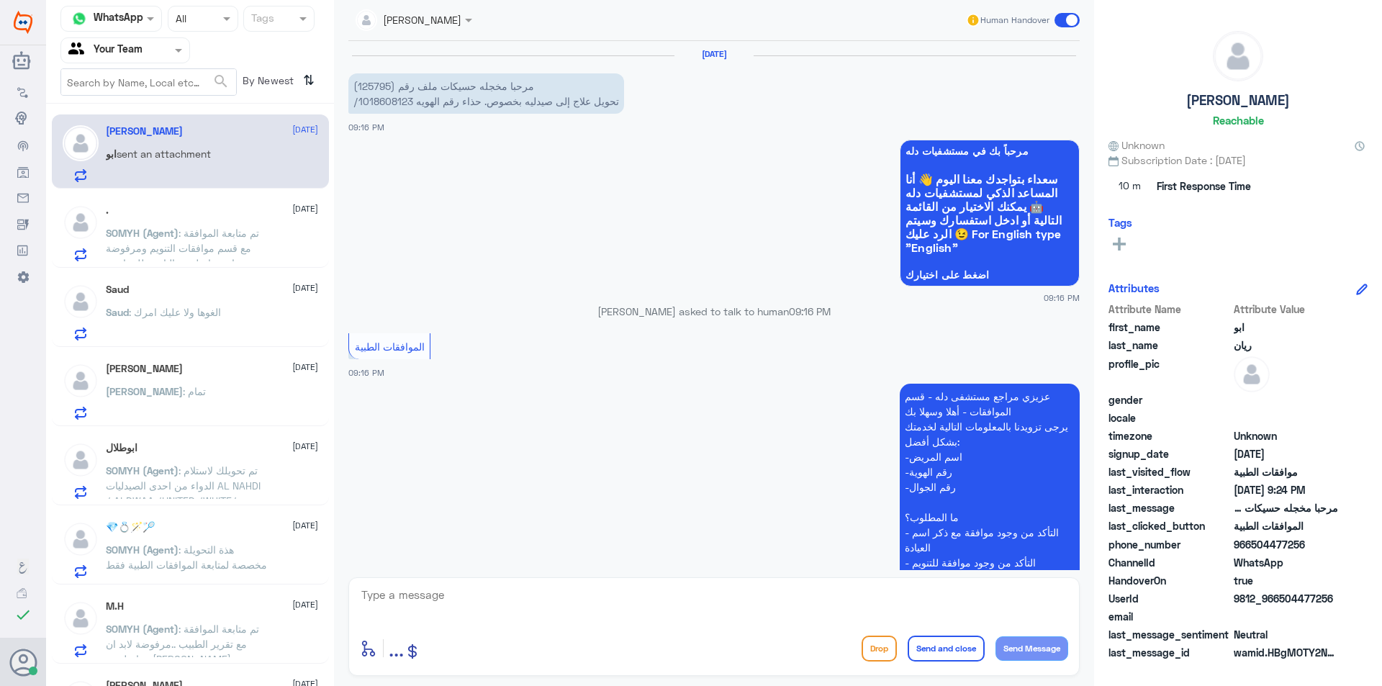
click at [517, 599] on textarea at bounding box center [714, 602] width 708 height 35
type textarea "h"
type textarea "اهلا وسهلا"
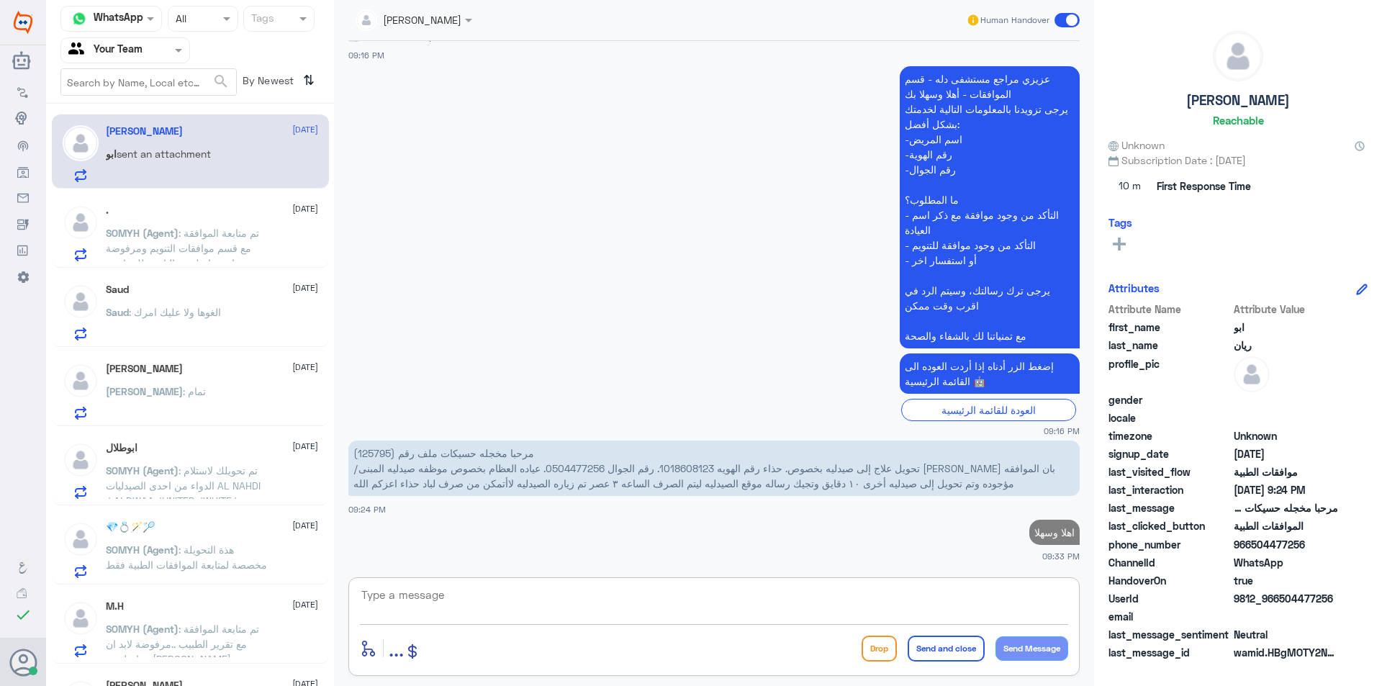
click at [386, 458] on p "مرحبا مخجله حسيكات ملف رقم (125795) /تحويل علاج إلى صيدليه بخصوص. حذاء رقم الهو…" at bounding box center [713, 468] width 731 height 55
copy p "125795"
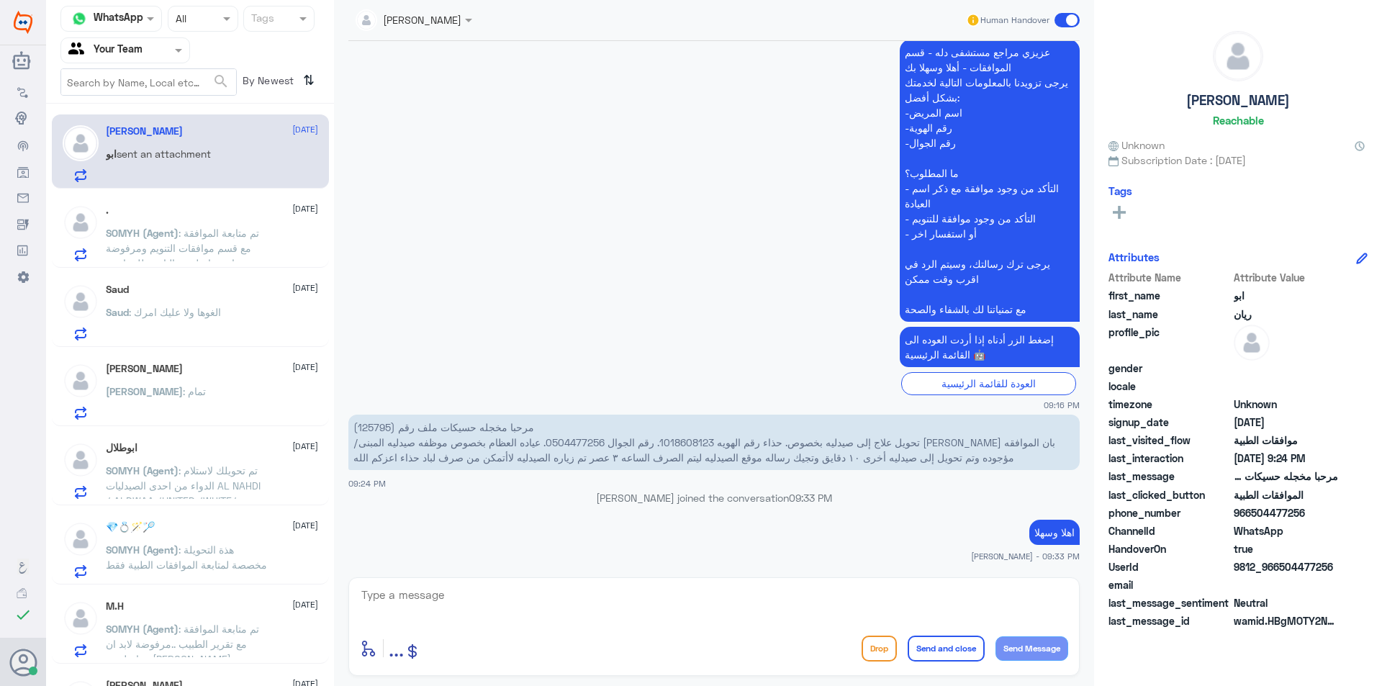
click at [456, 610] on textarea at bounding box center [714, 602] width 708 height 35
type textarea "حسب رد تأمينك غير مغطى"
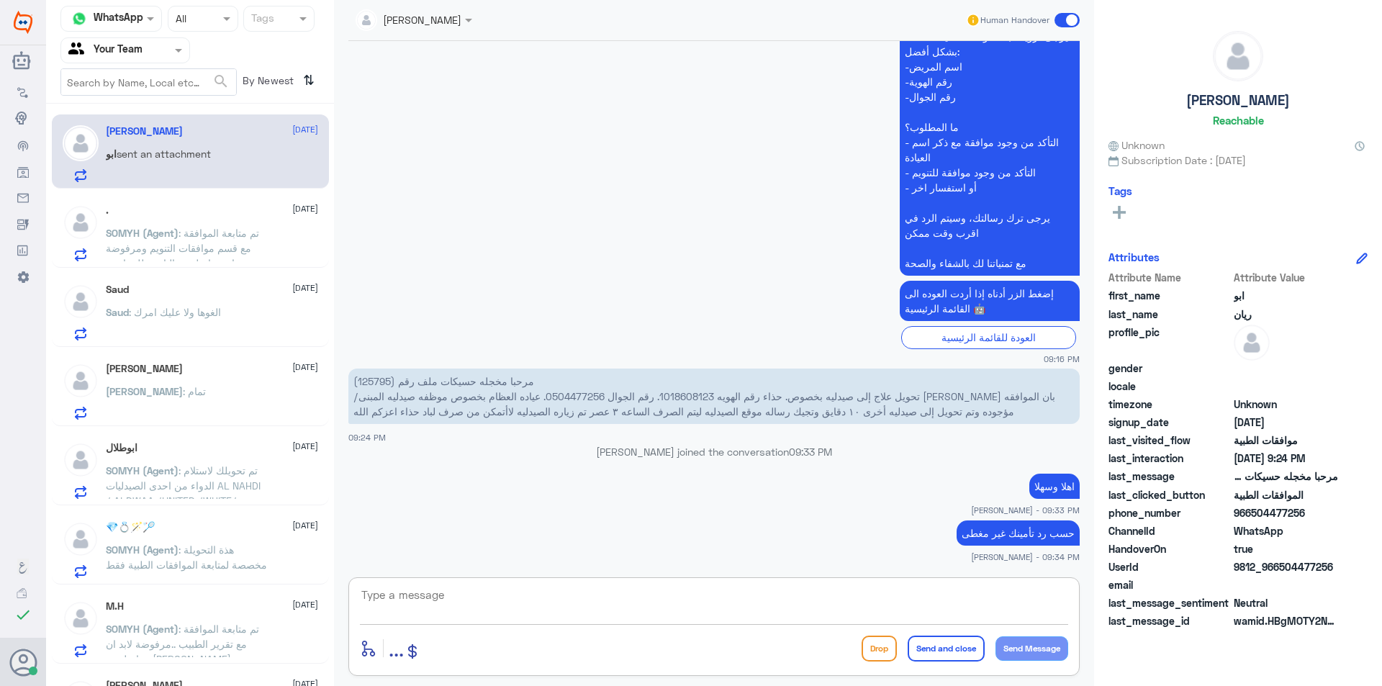
click at [631, 609] on textarea at bounding box center [714, 602] width 708 height 35
type textarea "سيليكون القدم بطانة"
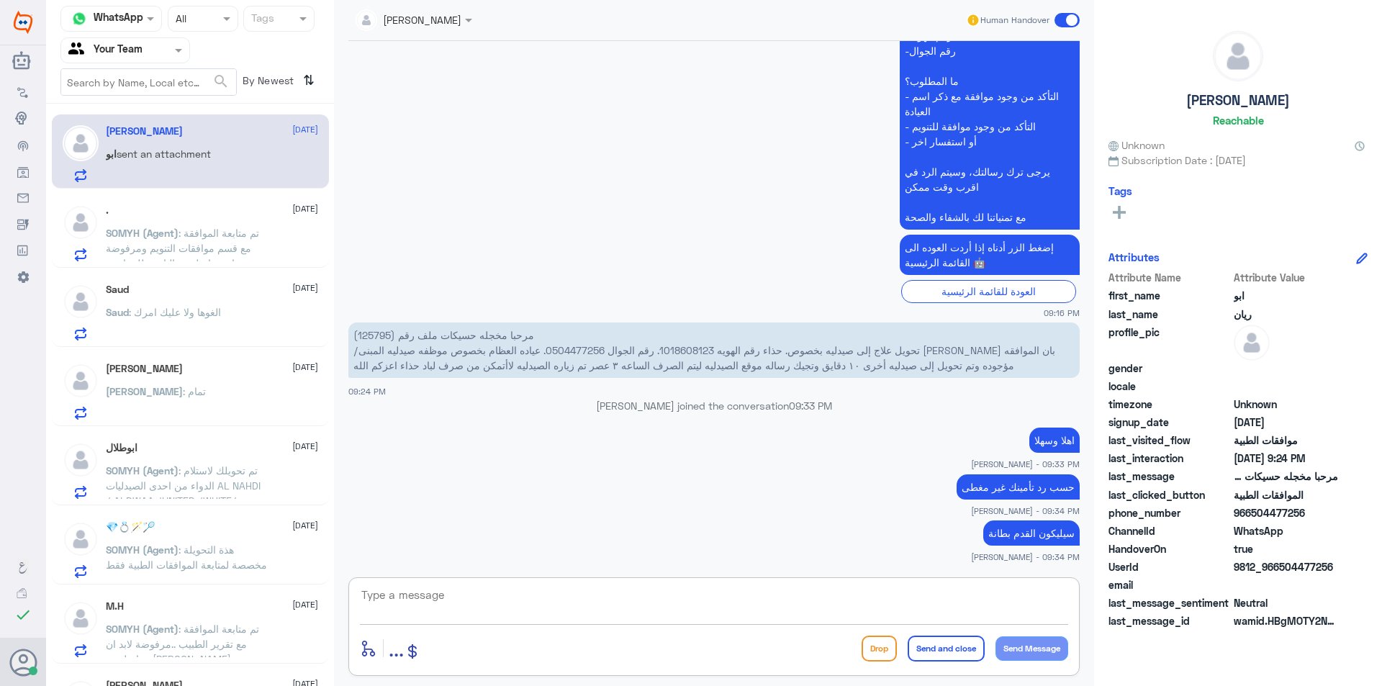
click at [682, 616] on textarea at bounding box center [714, 602] width 708 height 35
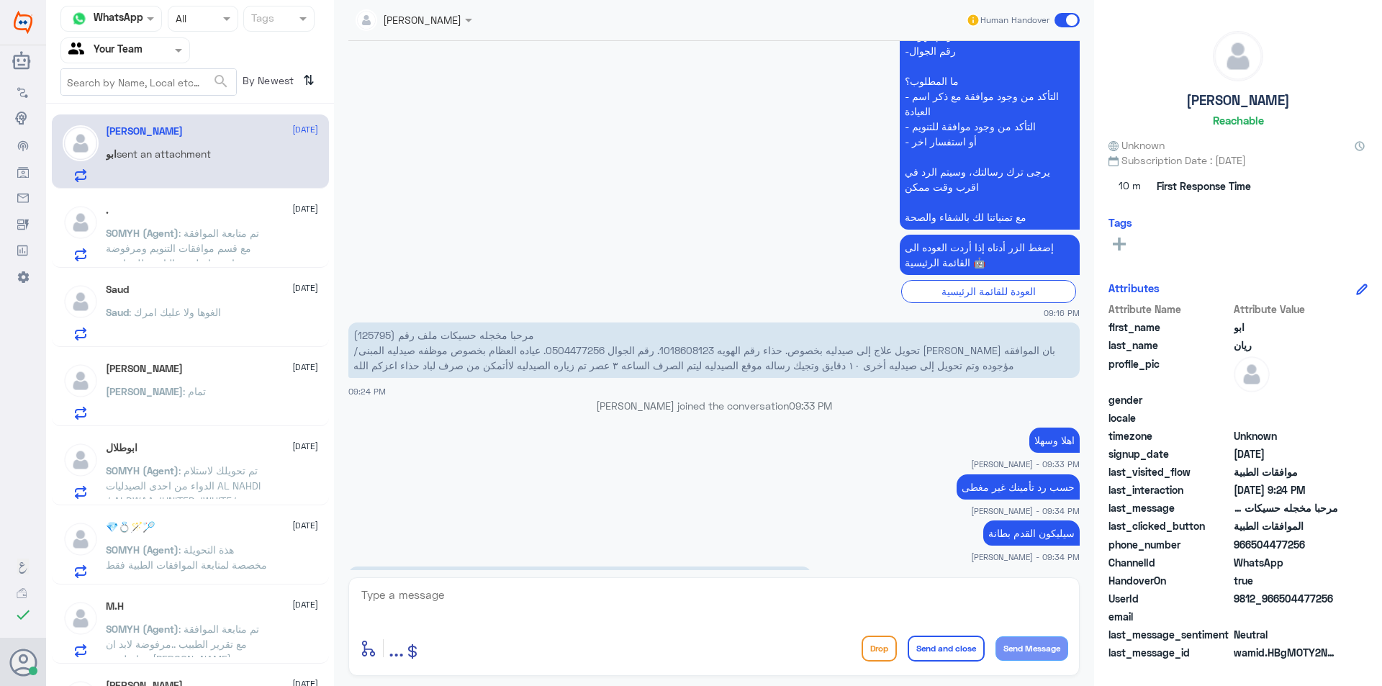
scroll to position [459, 0]
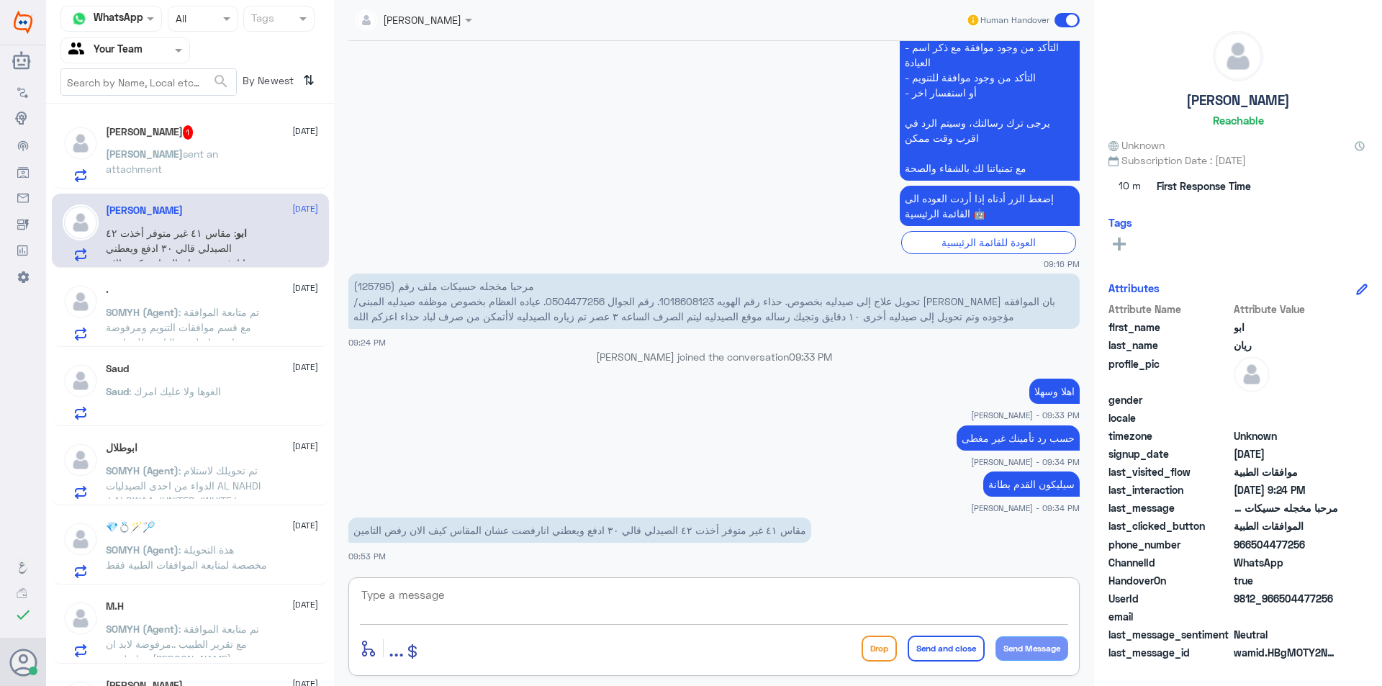
click at [487, 610] on textarea at bounding box center [714, 602] width 708 height 35
type textarea "i"
type textarea "هل يمكنك توضيح ماهي الخدمة"
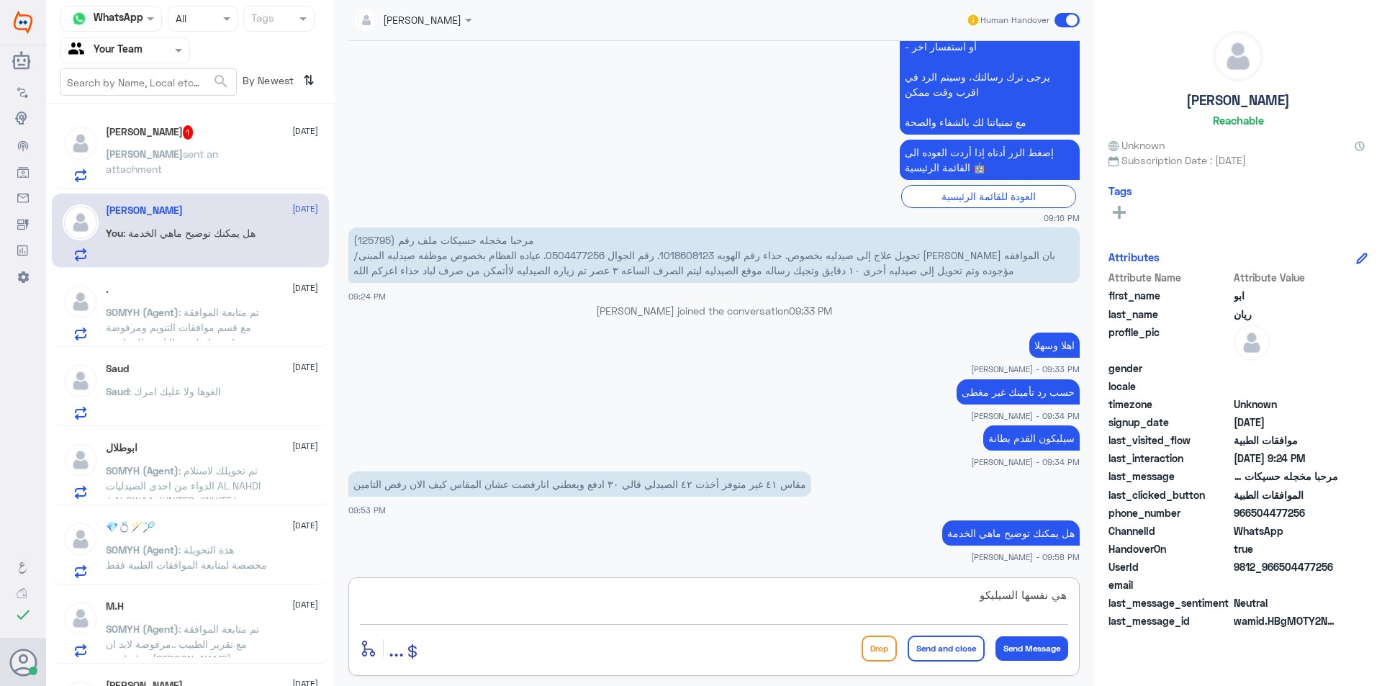
type textarea "هي نفسها السيليكون"
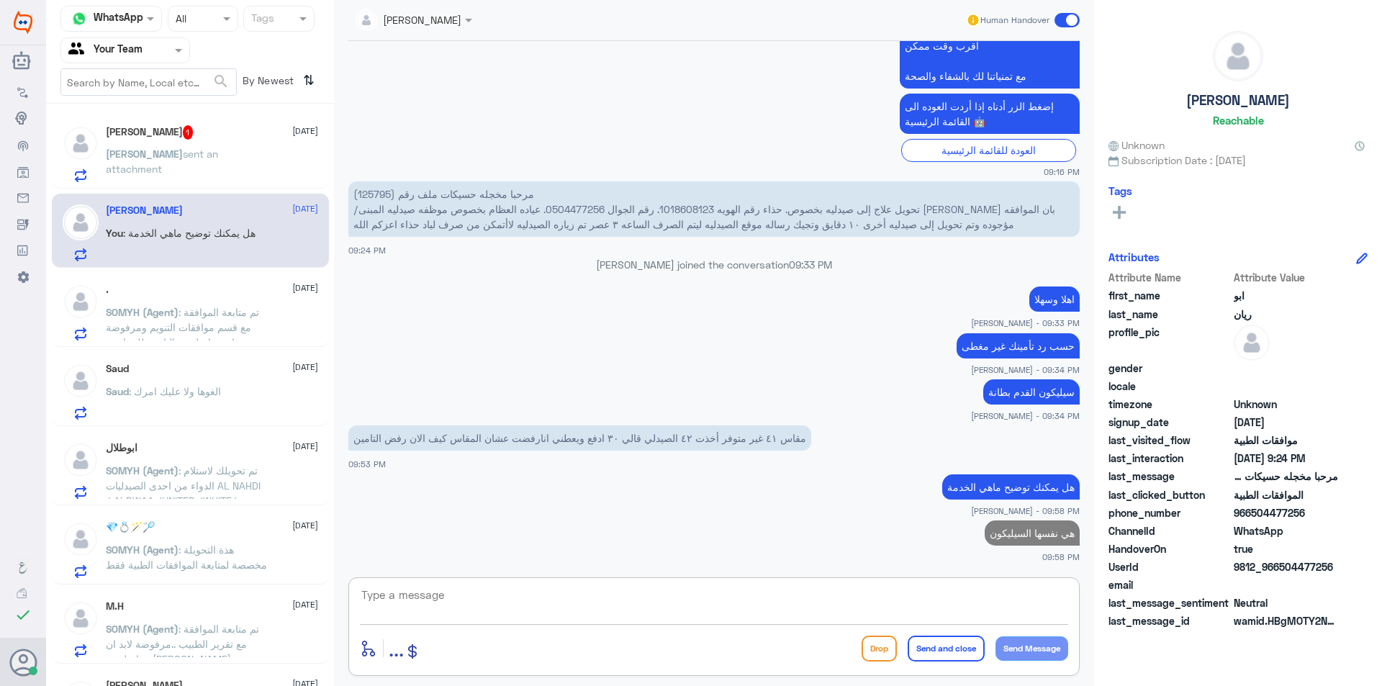
click at [191, 125] on h5 "[PERSON_NAME] 1" at bounding box center [150, 132] width 88 height 14
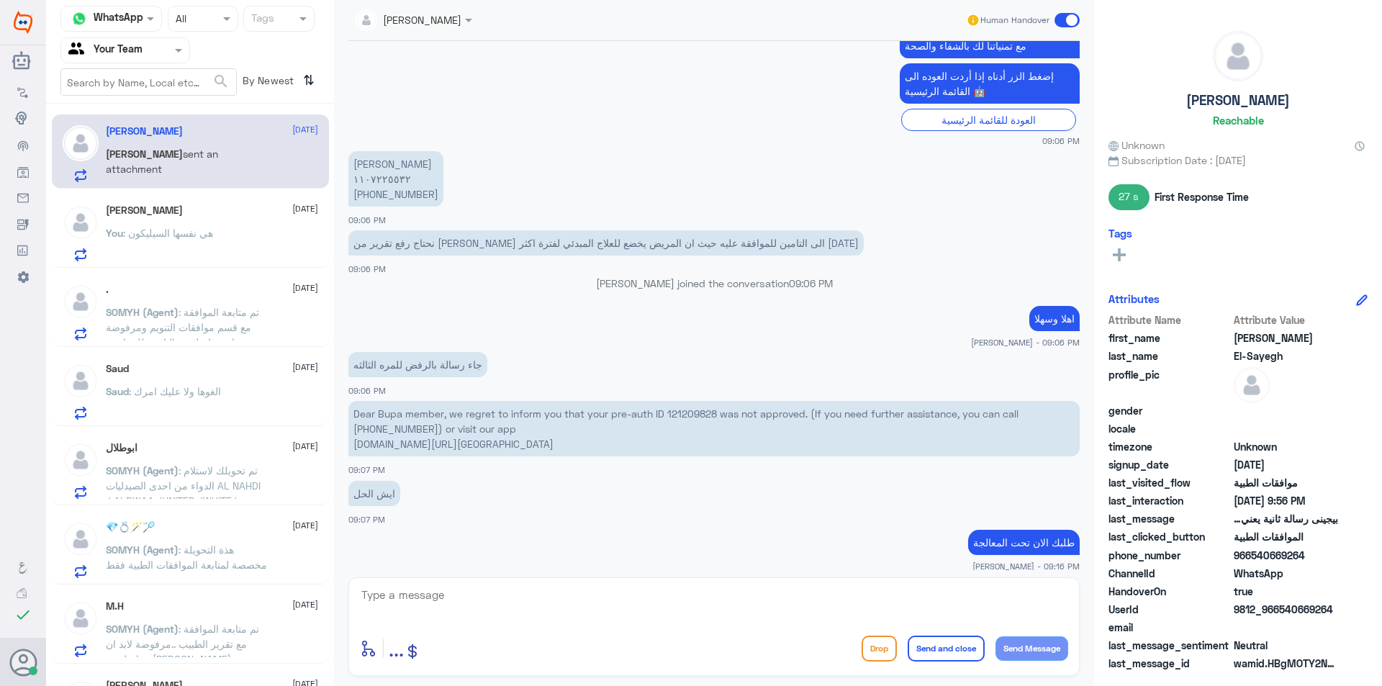
scroll to position [610, 0]
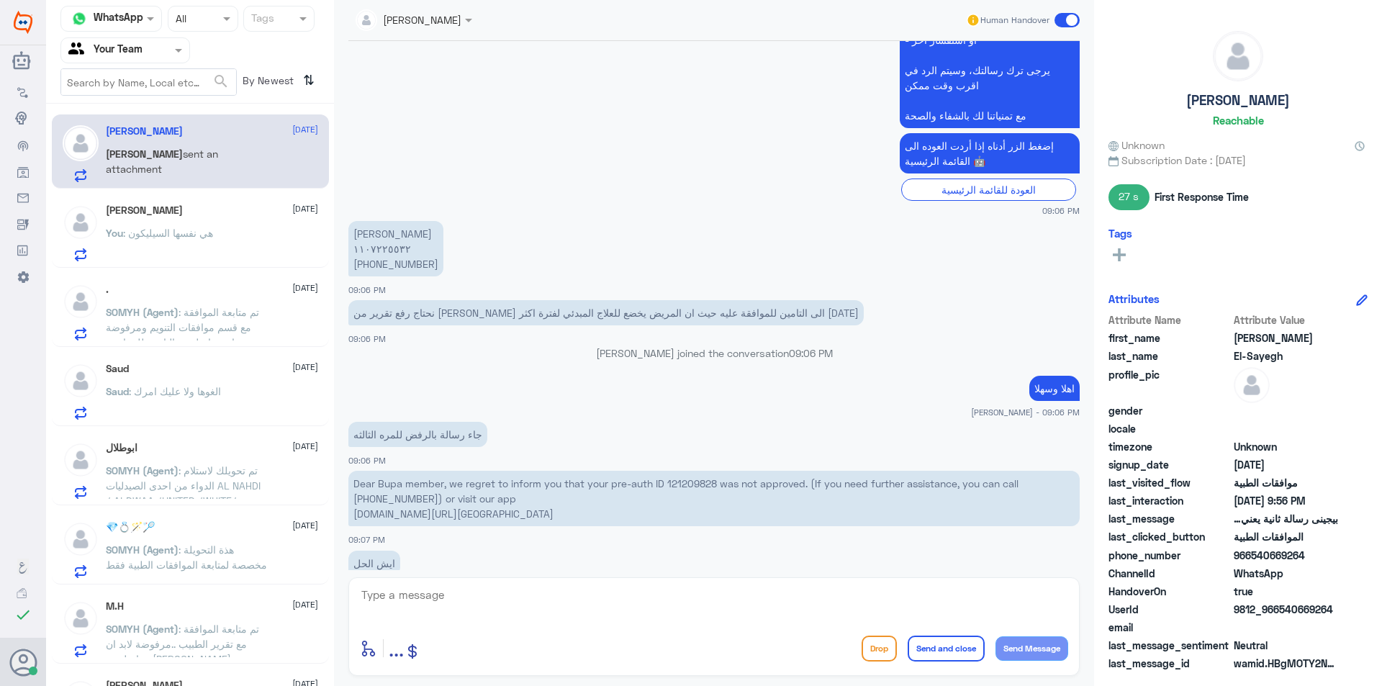
drag, startPoint x: 441, startPoint y: 262, endPoint x: 380, endPoint y: 266, distance: 60.6
click at [380, 266] on p "[PERSON_NAME] ١١٠٧٢٢٥٥٣٢ [PHONE_NUMBER]" at bounding box center [395, 248] width 95 height 55
copy p "50 441 0507"
drag, startPoint x: 452, startPoint y: 575, endPoint x: 456, endPoint y: 590, distance: 15.0
click at [452, 579] on div "[PERSON_NAME] Human Handover [DATE] تم متابعة الموافقة مع تقرير الطبيب , تحت ال…" at bounding box center [714, 345] width 760 height 690
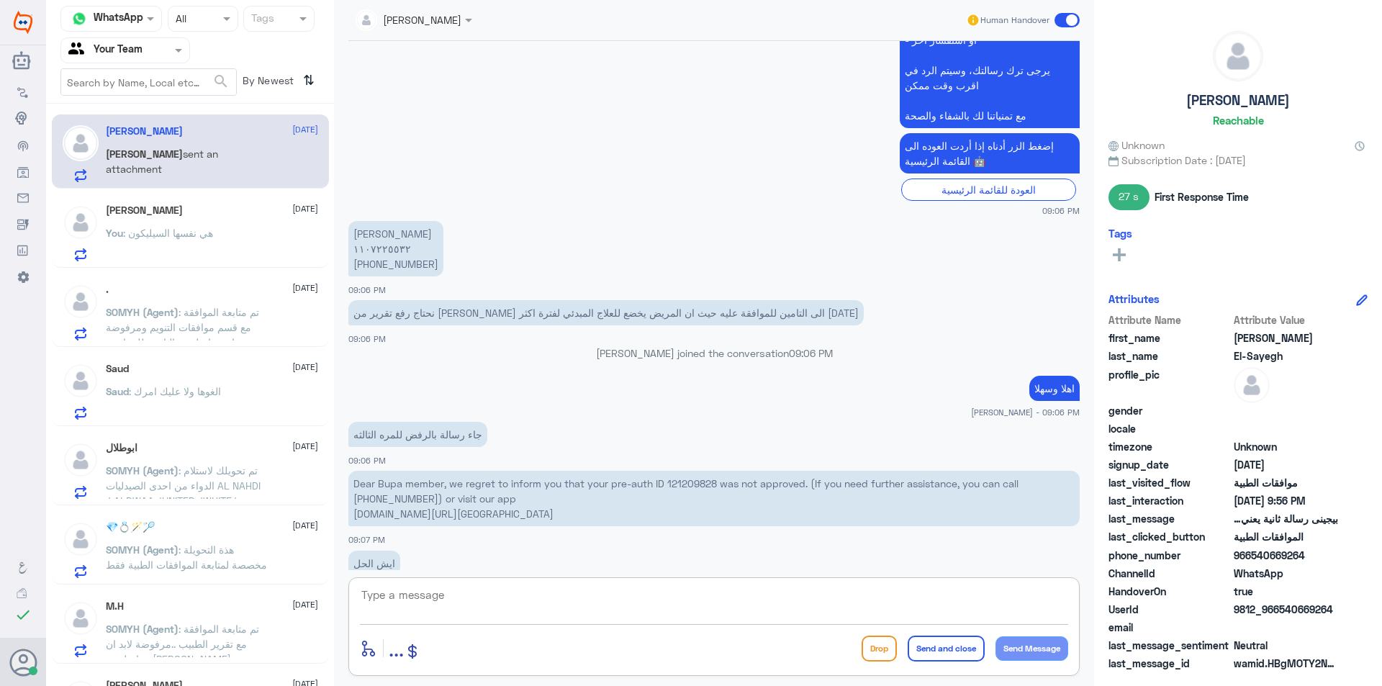
click at [456, 589] on textarea at bounding box center [714, 602] width 708 height 35
click at [457, 602] on textarea at bounding box center [714, 602] width 708 height 35
type textarea "مرفوض لايوجد دواعي طبيية"
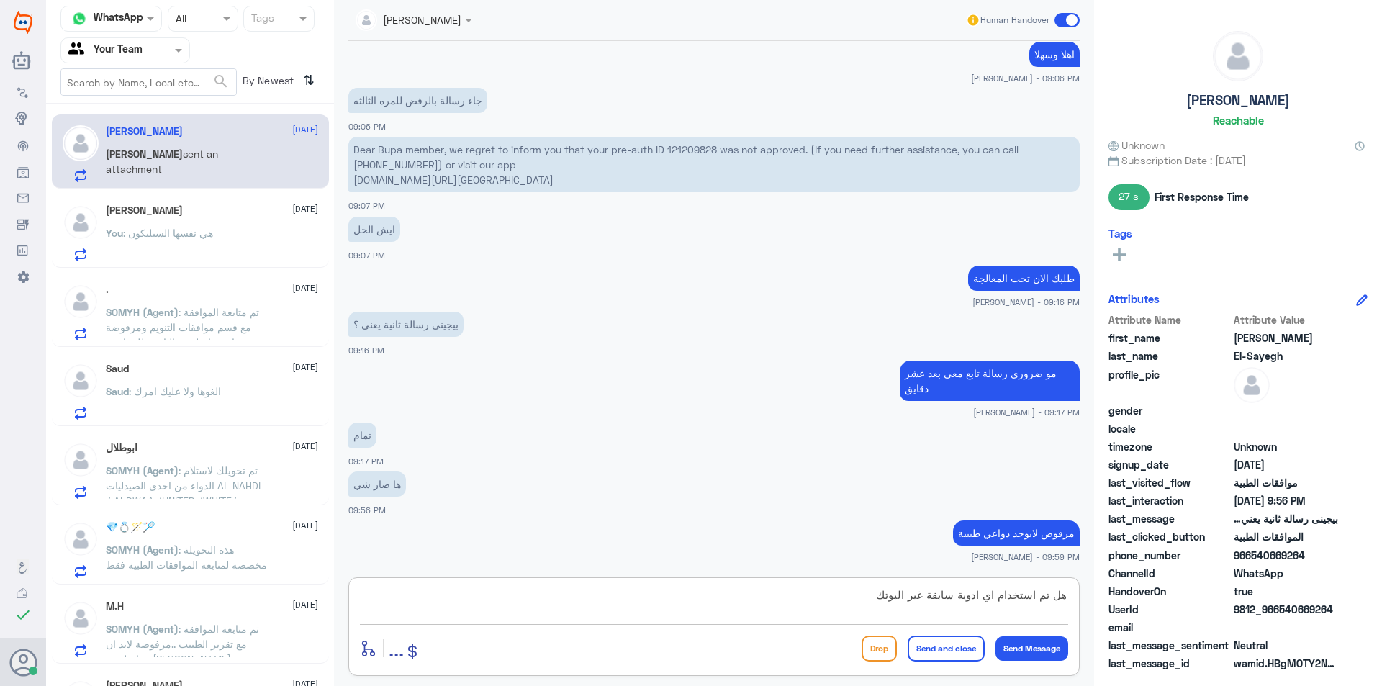
type textarea "هل تم استخدام اي ادوية سابقة غير البوتكس"
